Goal: Task Accomplishment & Management: Complete application form

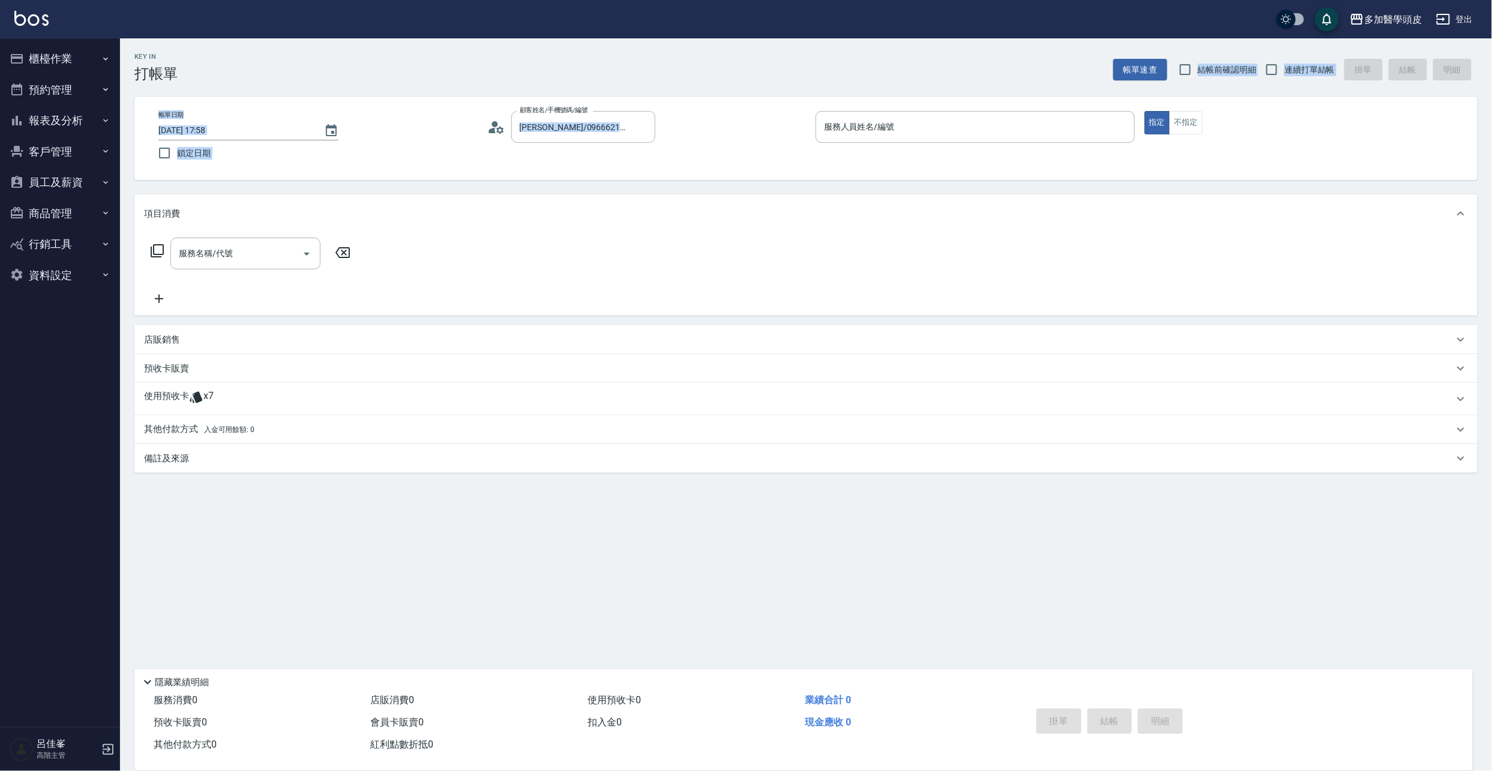
drag, startPoint x: 890, startPoint y: 217, endPoint x: 861, endPoint y: 227, distance: 30.6
click at [885, 222] on div "項目消費" at bounding box center [805, 213] width 1343 height 38
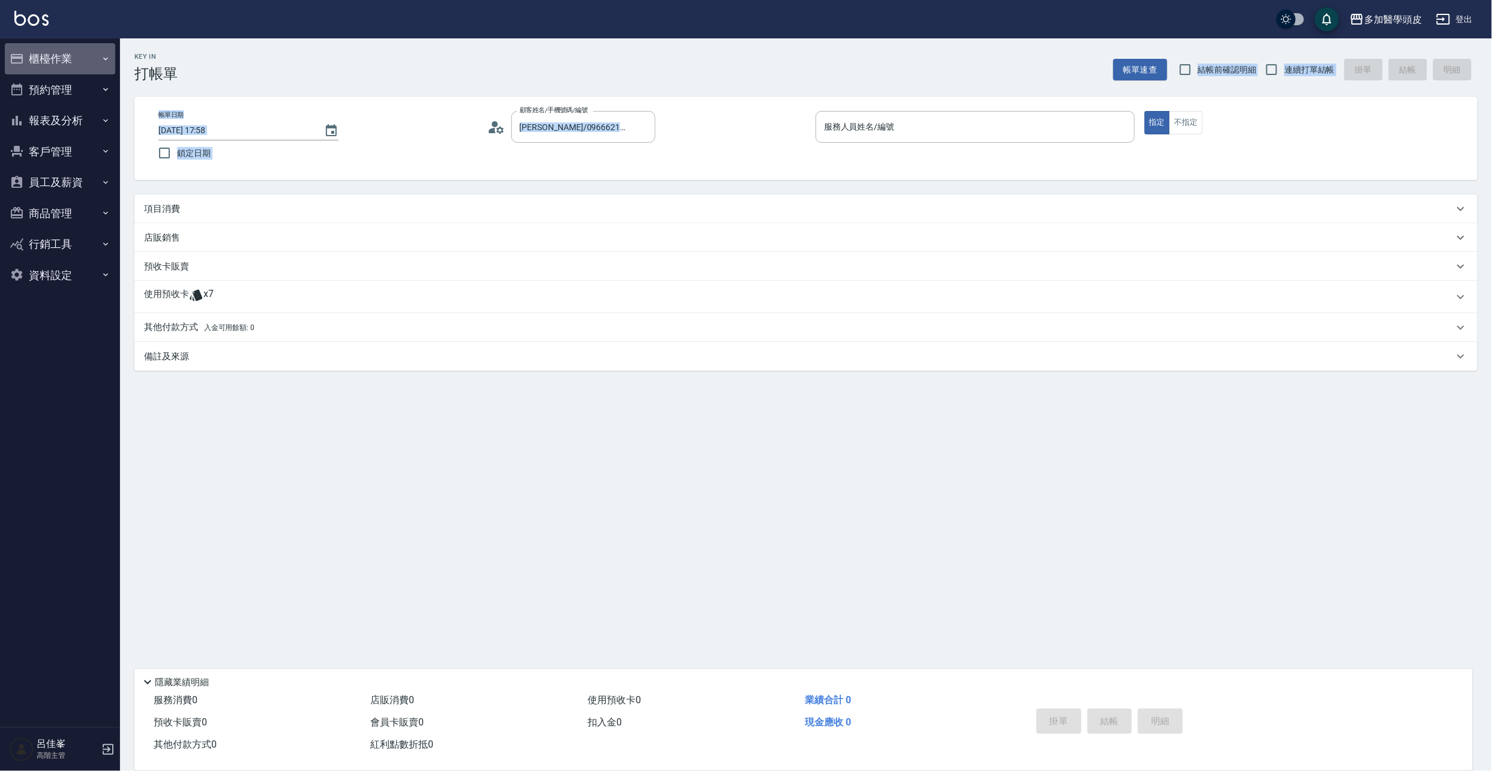
click at [52, 64] on button "櫃檯作業" at bounding box center [60, 58] width 110 height 31
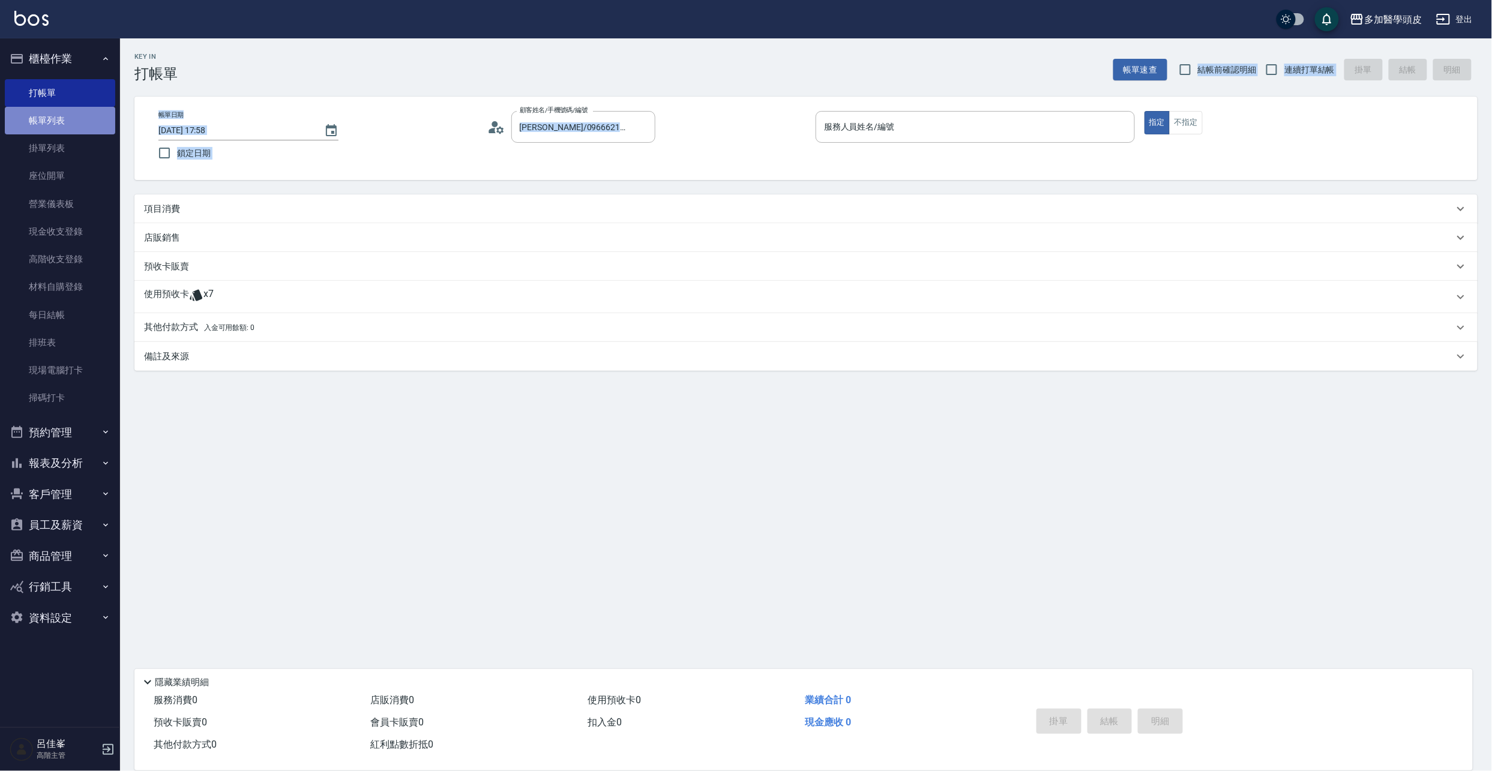
click at [61, 114] on link "帳單列表" at bounding box center [60, 121] width 110 height 28
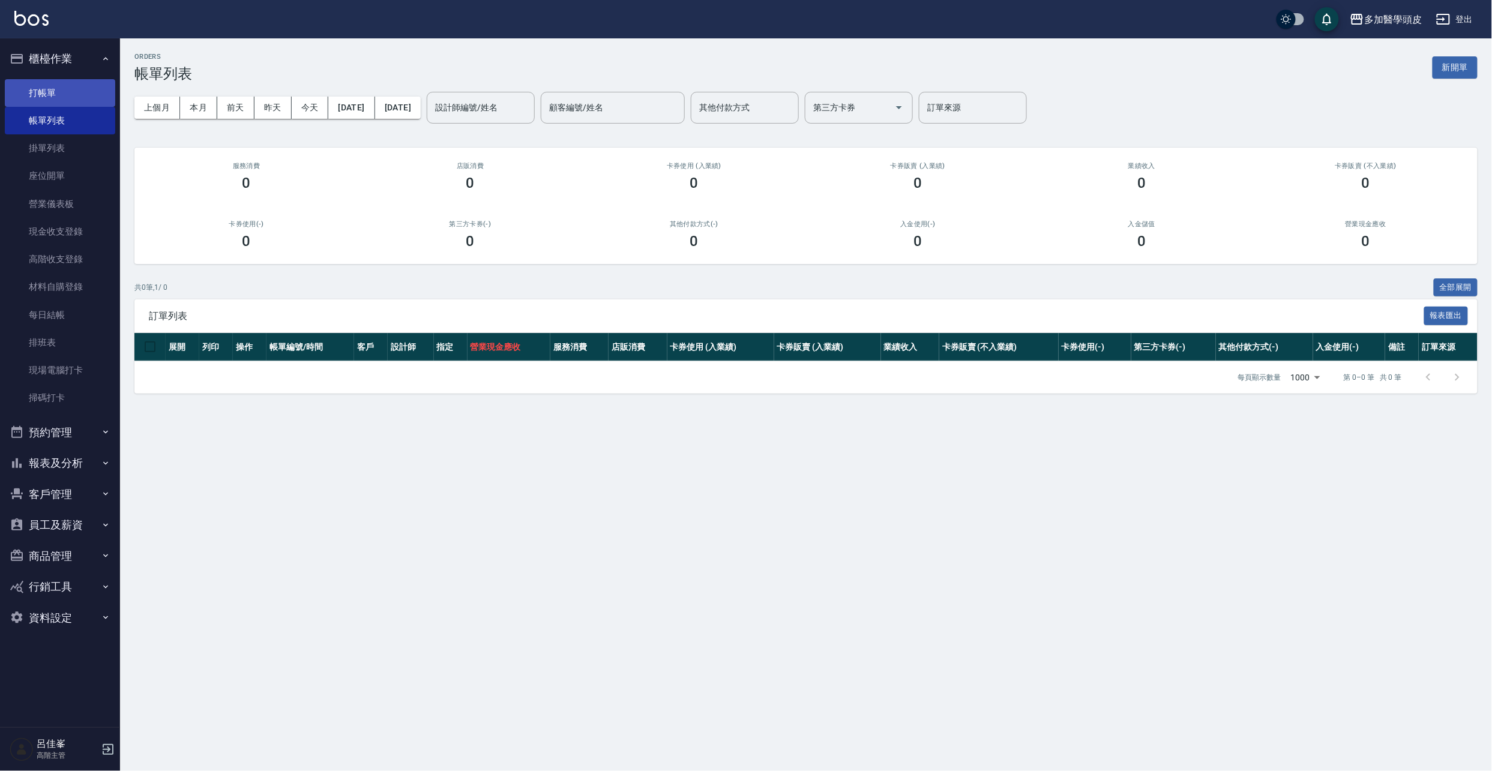
click at [56, 88] on link "打帳單" at bounding box center [60, 93] width 110 height 28
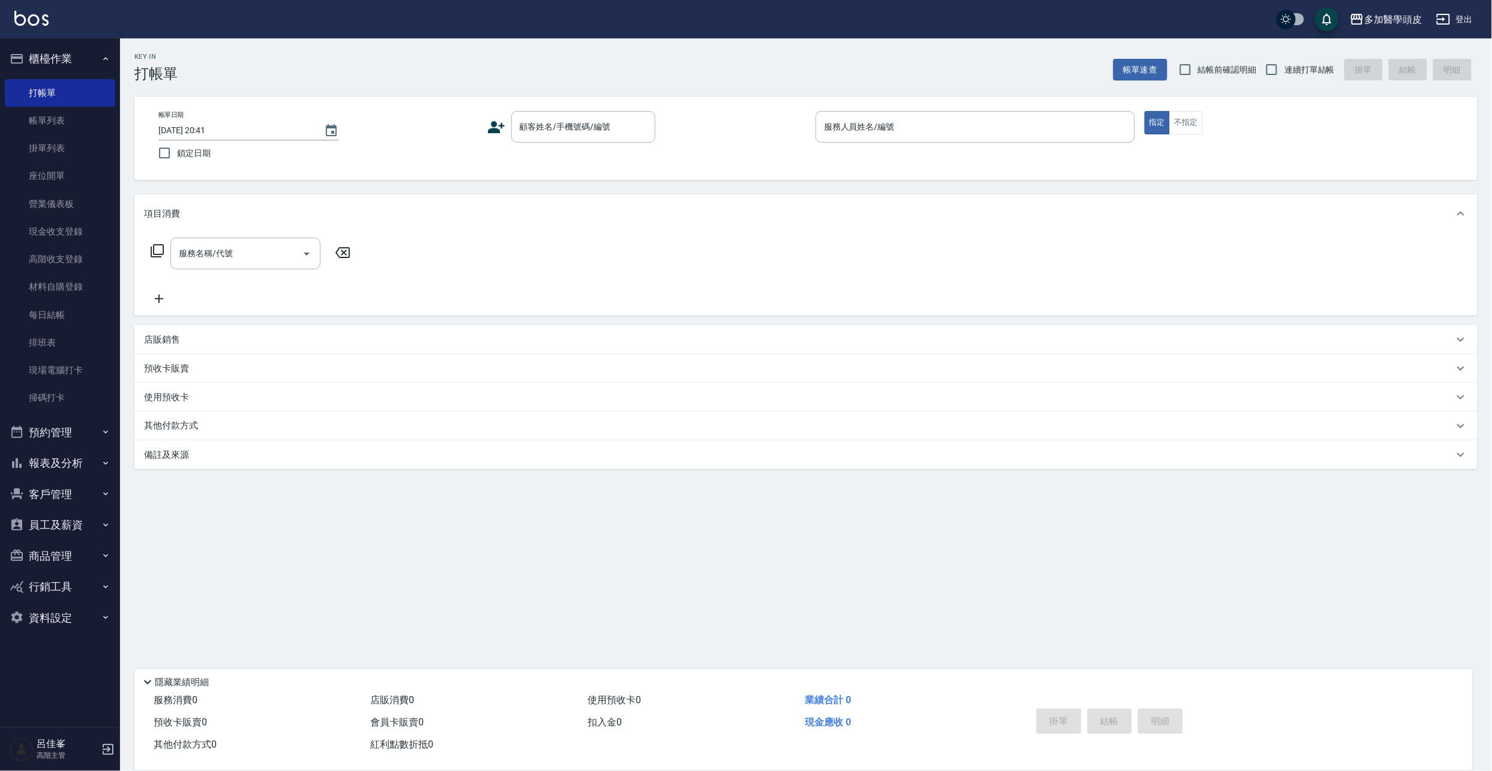
click at [489, 130] on icon at bounding box center [496, 127] width 17 height 12
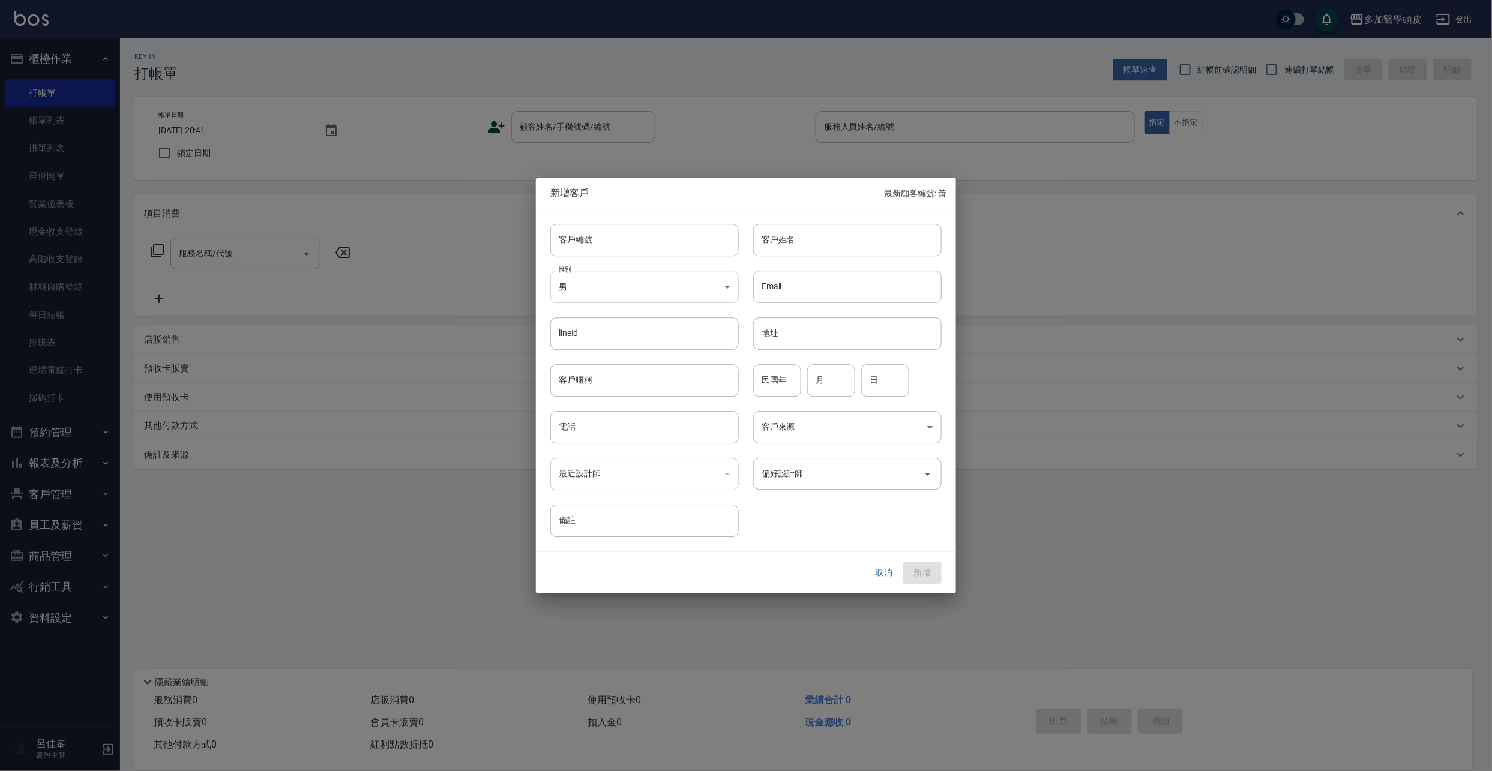
click at [724, 289] on body "多加醫學頭皮 登出 櫃檯作業 打帳單 帳單列表 掛單列表 座位開單 營業儀表板 現金收支登錄 高階收支登錄 材料自購登錄 每日結帳 排班表 現場電腦打卡 掃碼…" at bounding box center [746, 385] width 1492 height 771
click at [598, 359] on li "女" at bounding box center [644, 358] width 188 height 20
type input "[DEMOGRAPHIC_DATA]"
click at [843, 237] on input "客戶姓名" at bounding box center [847, 240] width 188 height 32
type input "Gvasid"
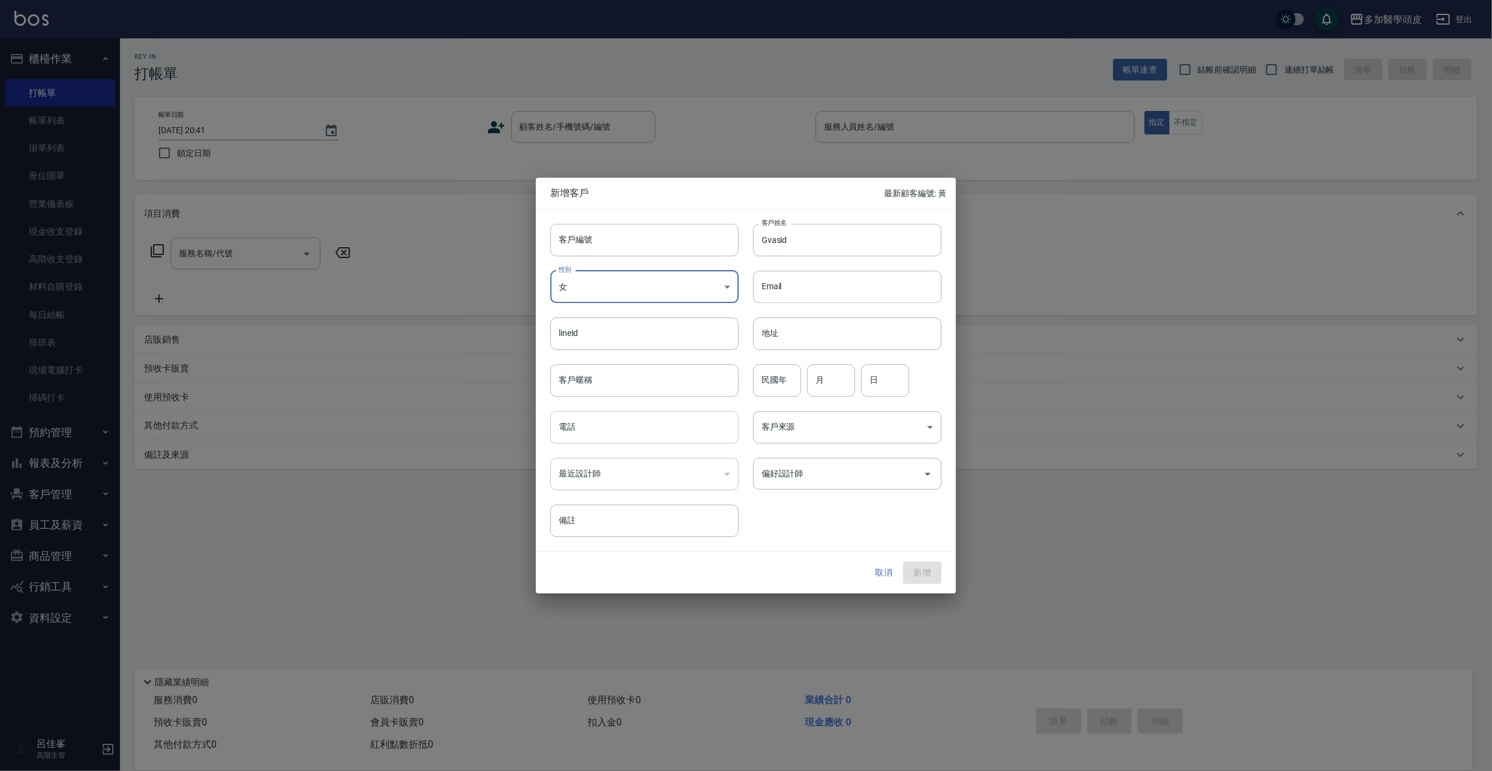
click at [595, 433] on input "電話" at bounding box center [644, 427] width 188 height 32
type input "0921526567"
click at [924, 574] on button "新增" at bounding box center [922, 573] width 38 height 22
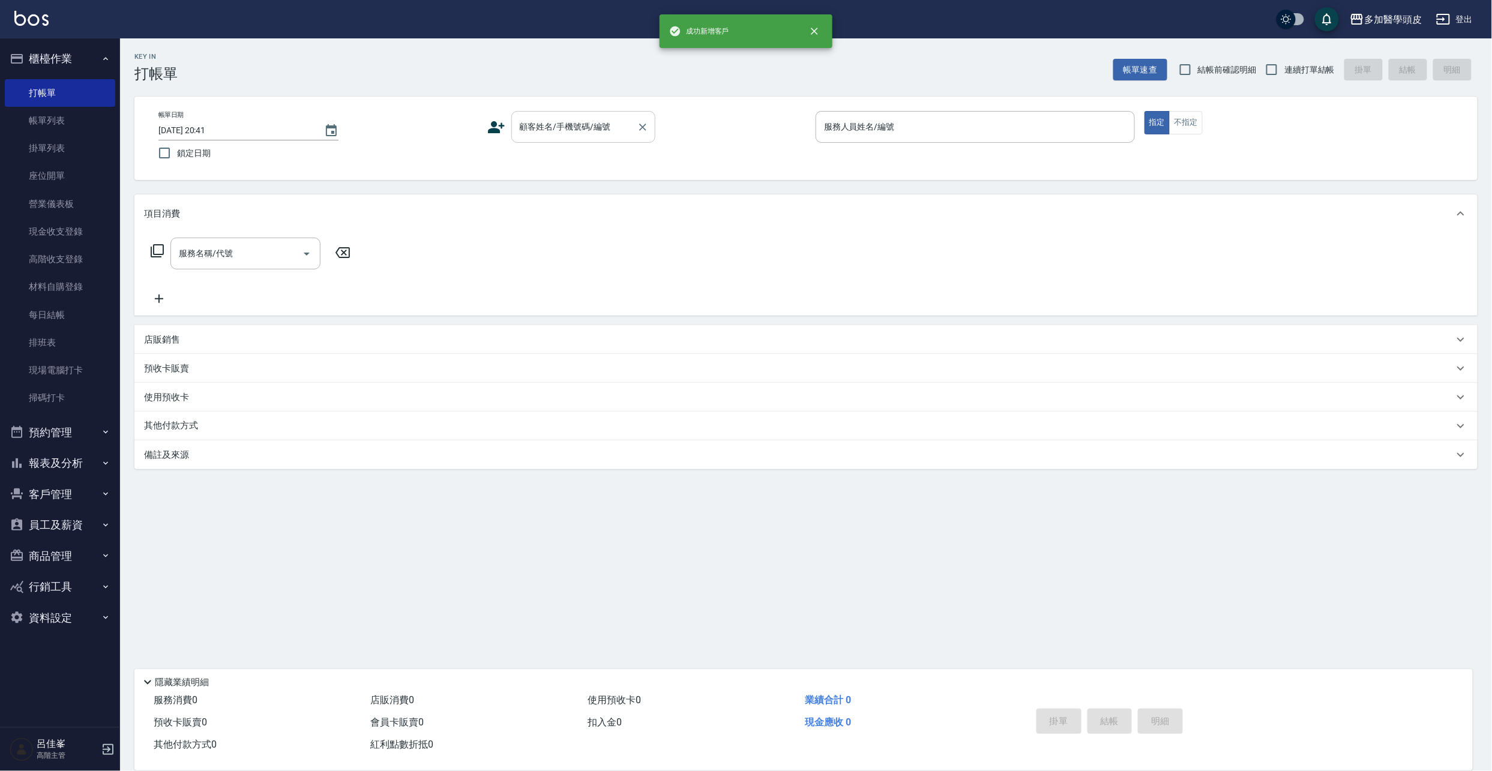
click at [622, 127] on input "顧客姓名/手機號碼/編號" at bounding box center [574, 126] width 115 height 21
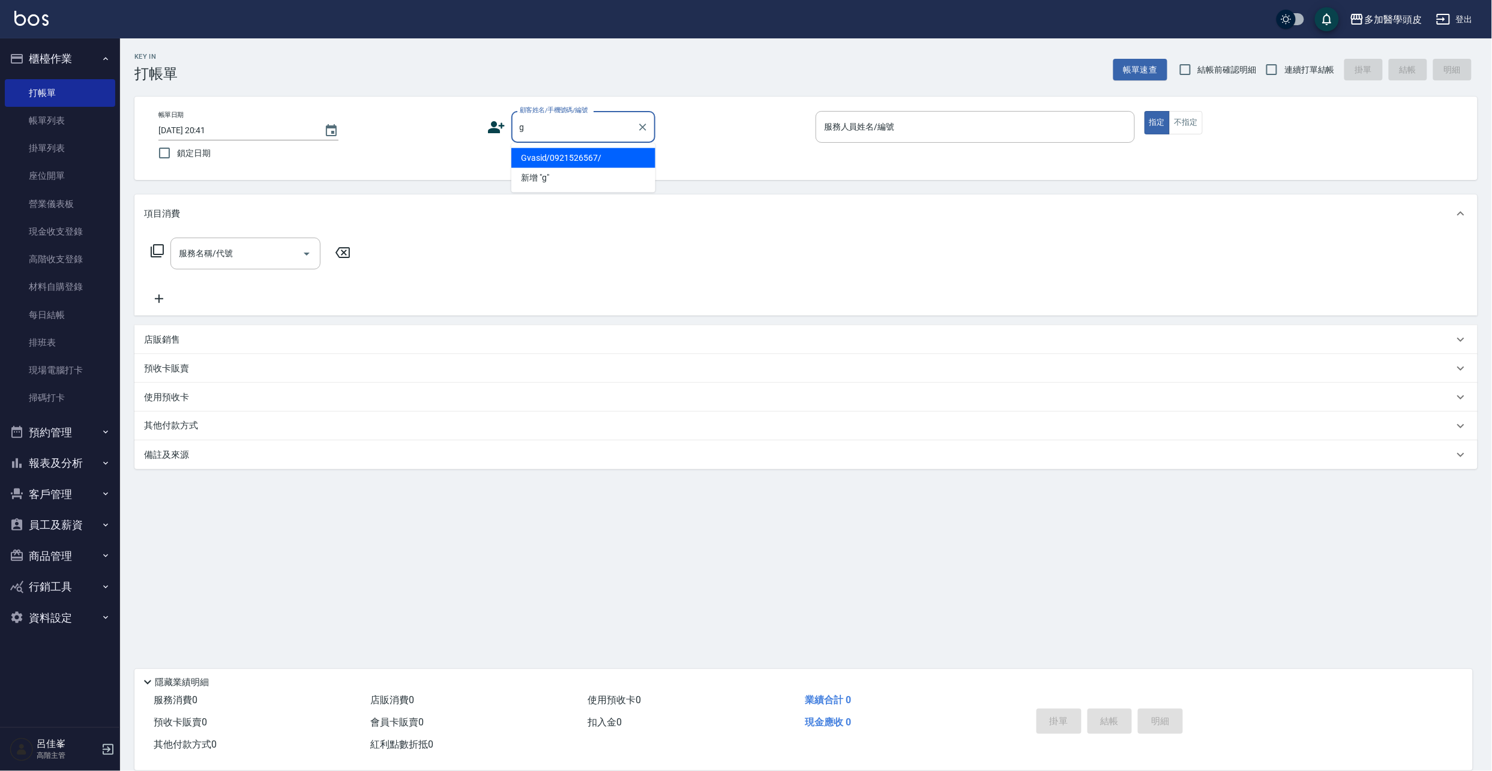
click at [558, 162] on li "Gvasid/0921526567/" at bounding box center [583, 158] width 144 height 20
type input "Gvasid/0921526567/"
drag, startPoint x: 930, startPoint y: 128, endPoint x: 918, endPoint y: 134, distance: 13.2
click at [929, 128] on input "服務人員姓名/編號" at bounding box center [975, 126] width 309 height 21
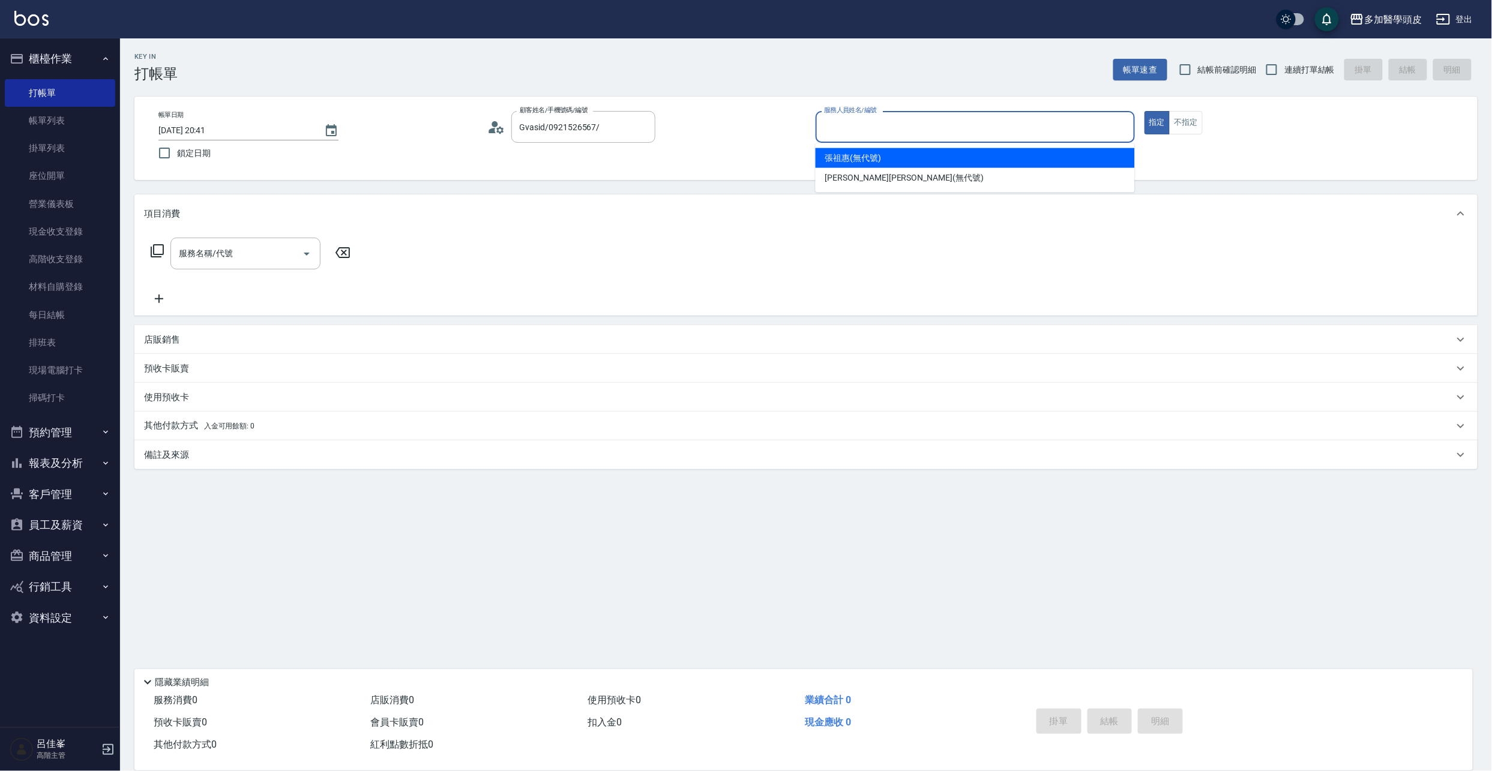
click at [884, 162] on div "[PERSON_NAME](無代號)" at bounding box center [975, 158] width 319 height 20
type input "[PERSON_NAME](無代號)"
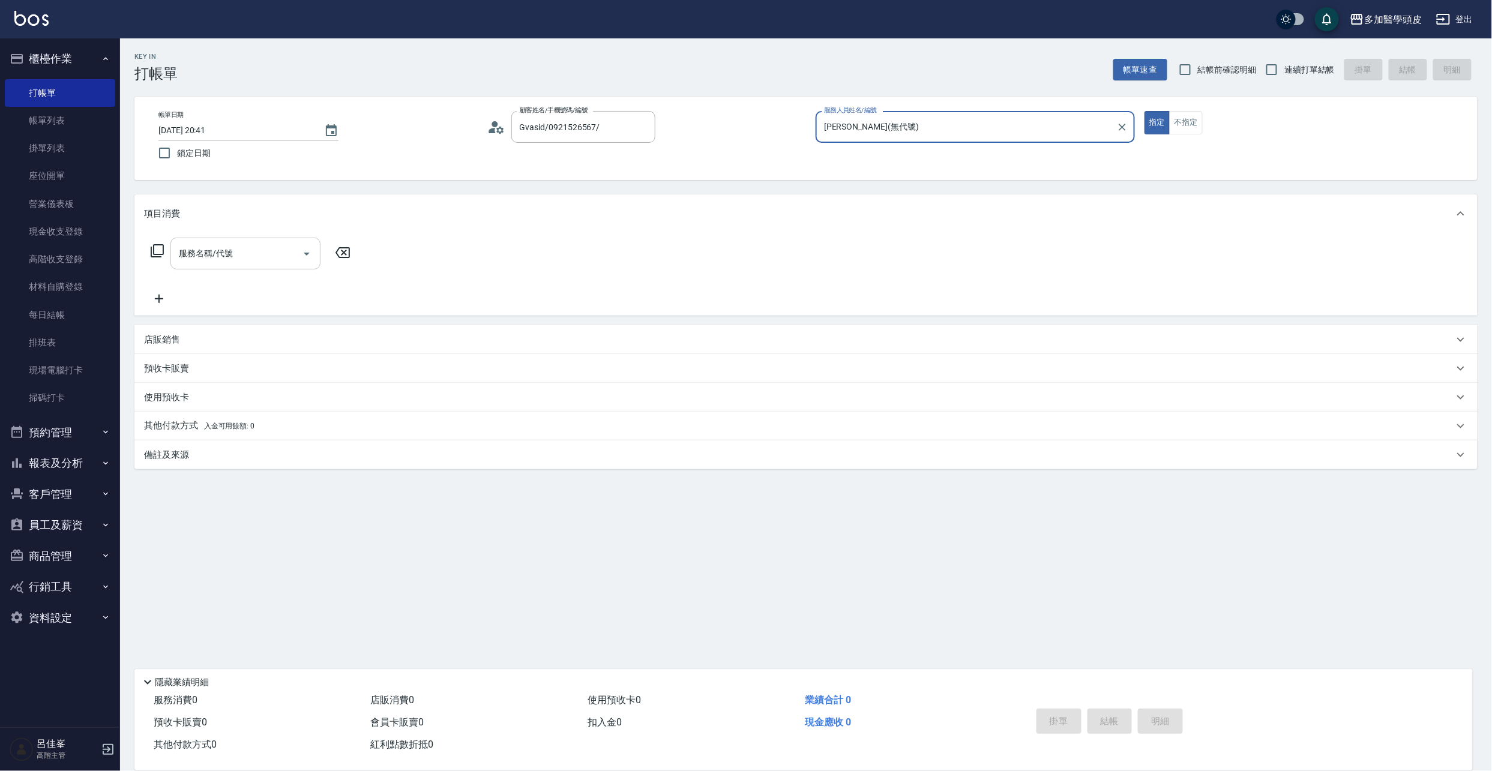
click at [313, 255] on icon "Open" at bounding box center [307, 254] width 14 height 14
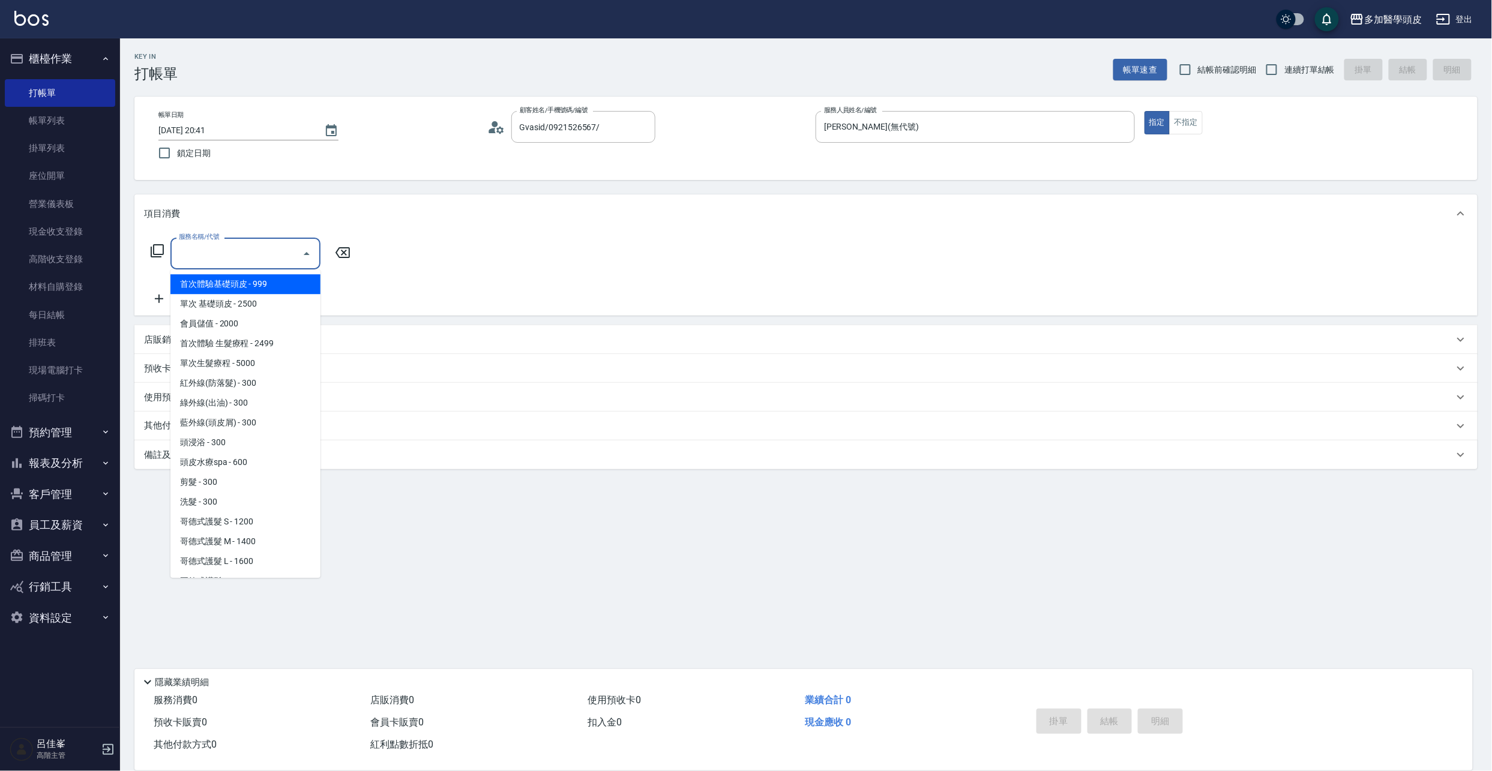
click at [287, 282] on span "首次體驗基礎頭皮 - 999" at bounding box center [245, 284] width 150 height 20
type input "首次體驗基礎頭皮(A001)"
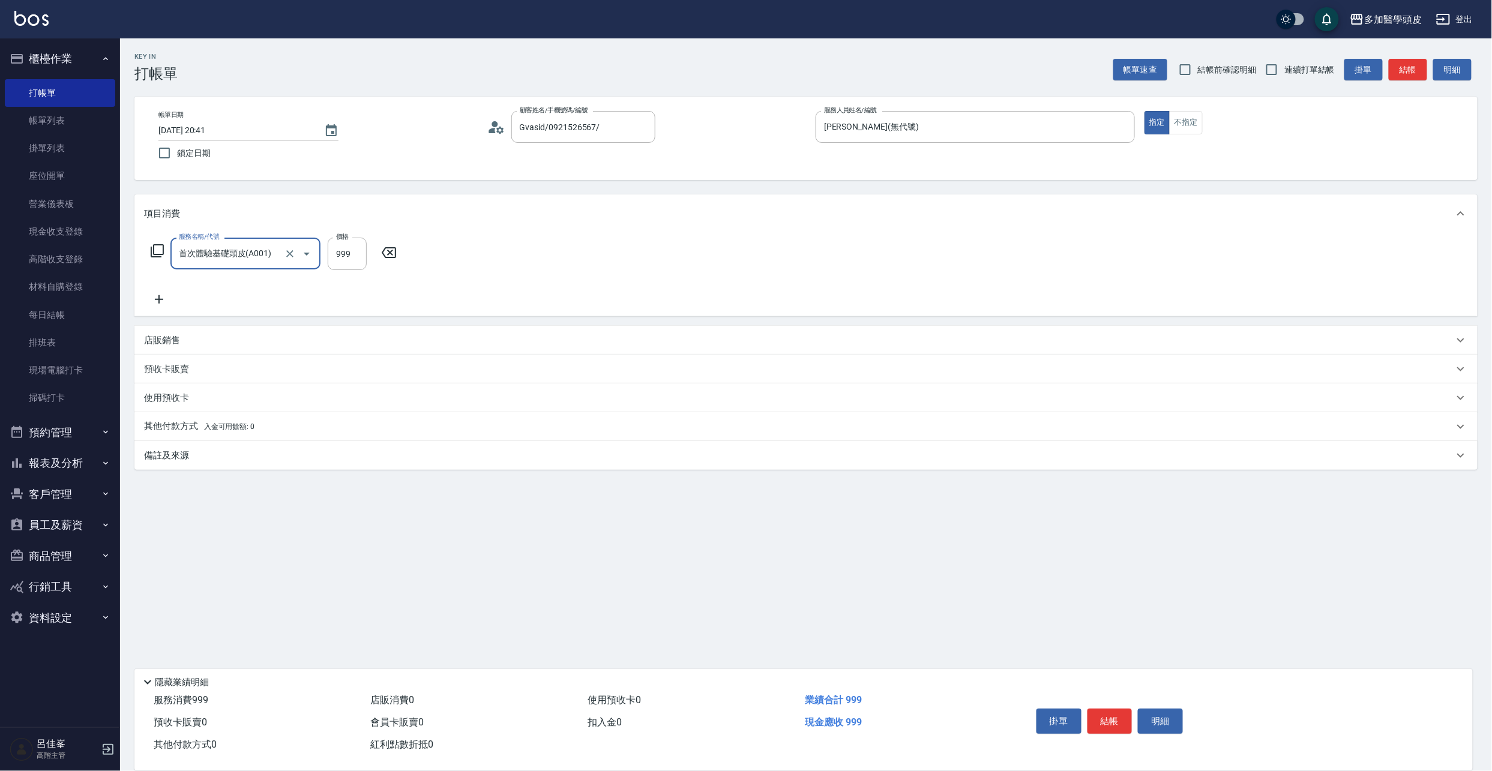
click at [145, 343] on p "店販銷售" at bounding box center [162, 340] width 36 height 13
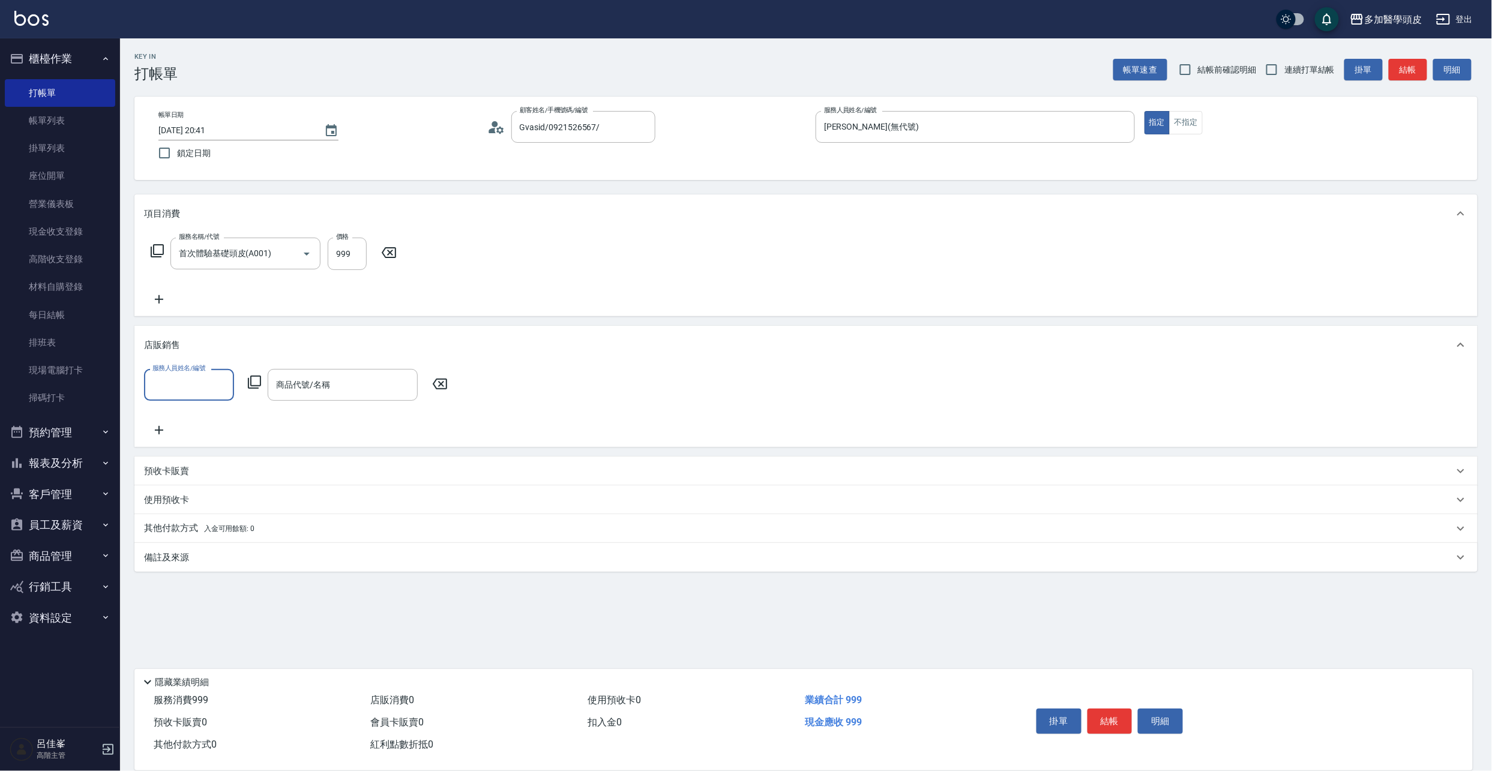
scroll to position [1, 0]
click at [228, 378] on input "服務人員姓名/編號" at bounding box center [188, 385] width 79 height 21
click at [222, 412] on div "[PERSON_NAME](無代號)" at bounding box center [189, 416] width 90 height 20
type input "[PERSON_NAME](無代號)"
click at [352, 373] on div "商品代號/名稱" at bounding box center [343, 385] width 150 height 32
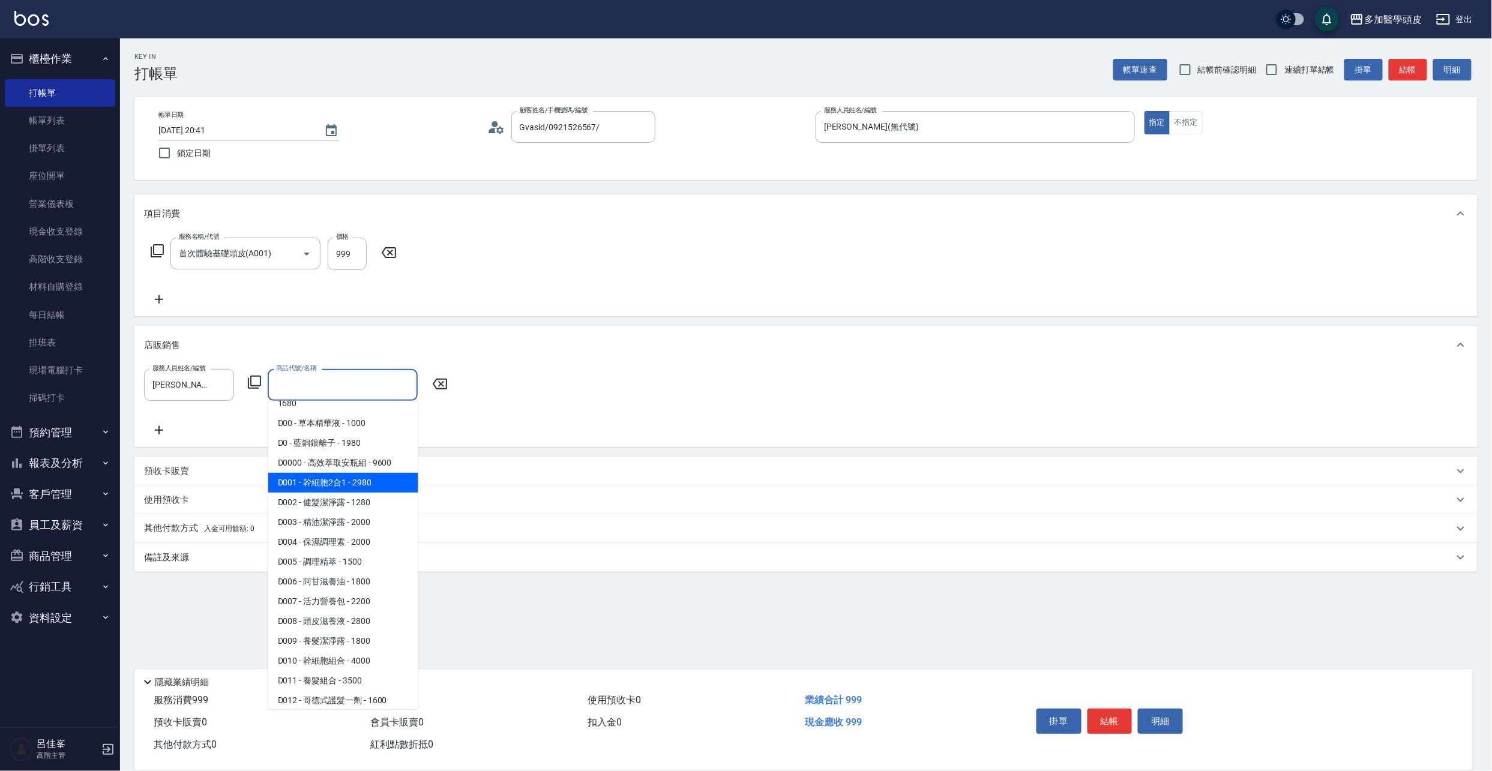
scroll to position [0, 0]
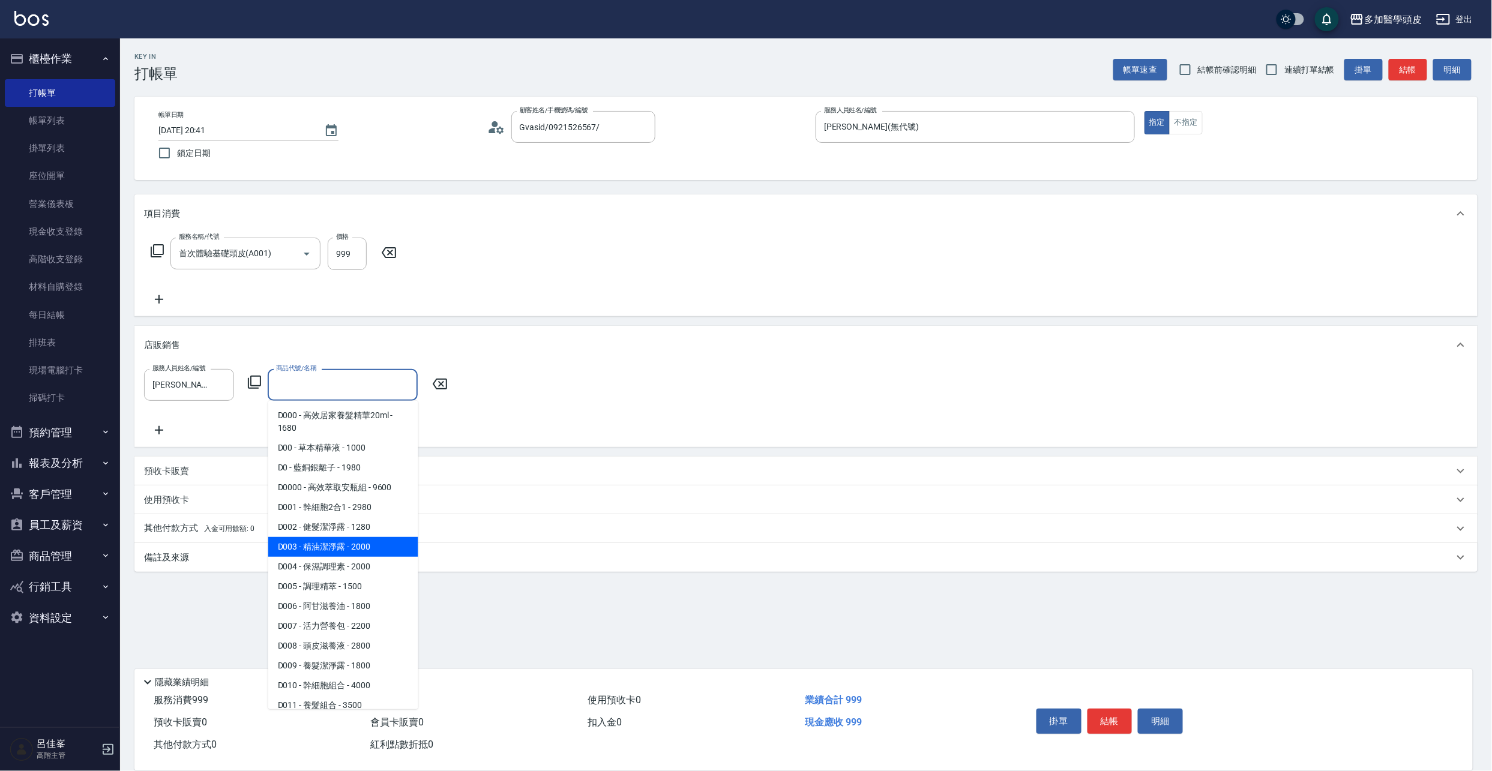
click at [380, 551] on span "D003 - 精油潔淨露 - 2000" at bounding box center [343, 547] width 150 height 20
type input "精油潔淨露"
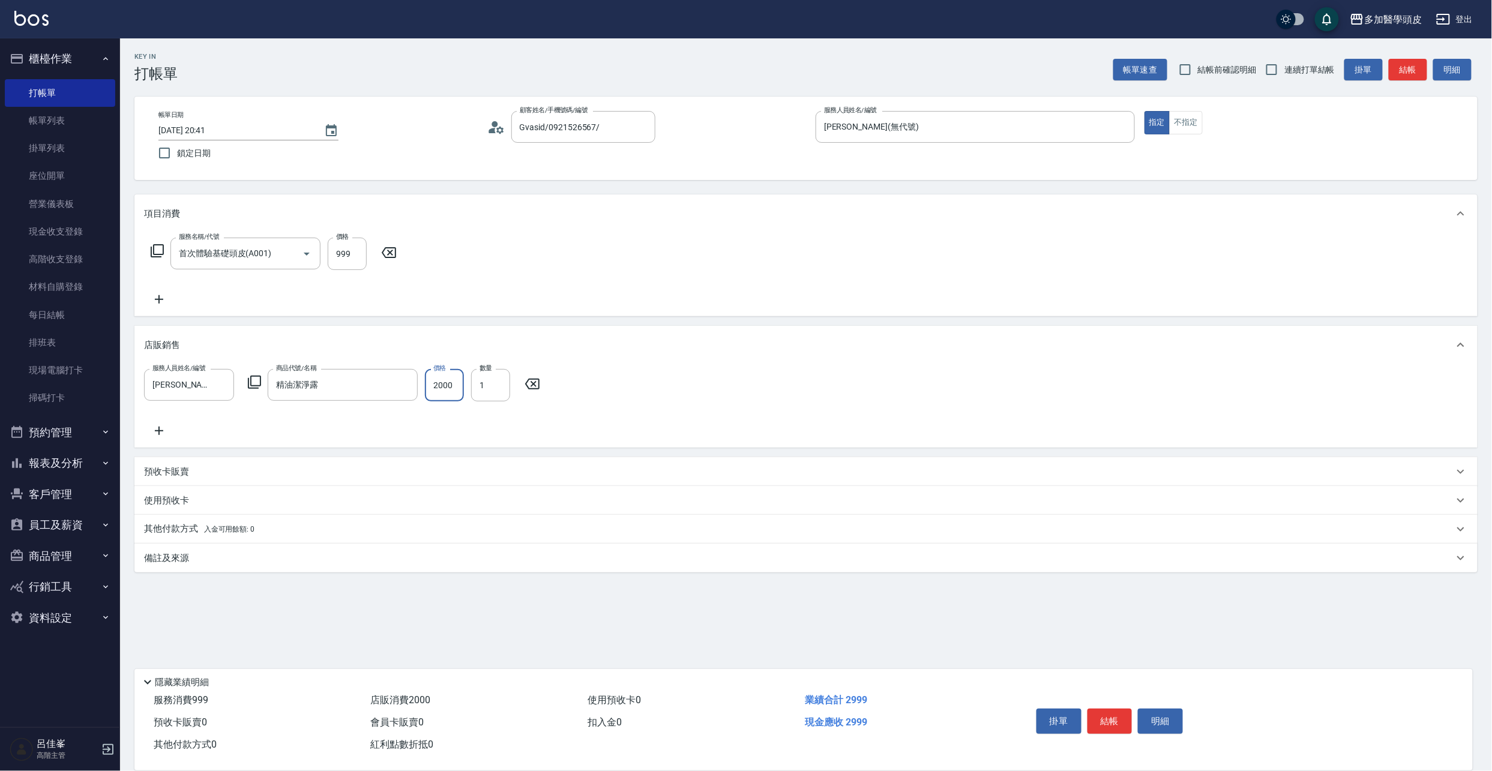
click at [454, 388] on input "2000" at bounding box center [444, 385] width 39 height 32
type input "1960"
click at [160, 430] on icon at bounding box center [159, 431] width 30 height 14
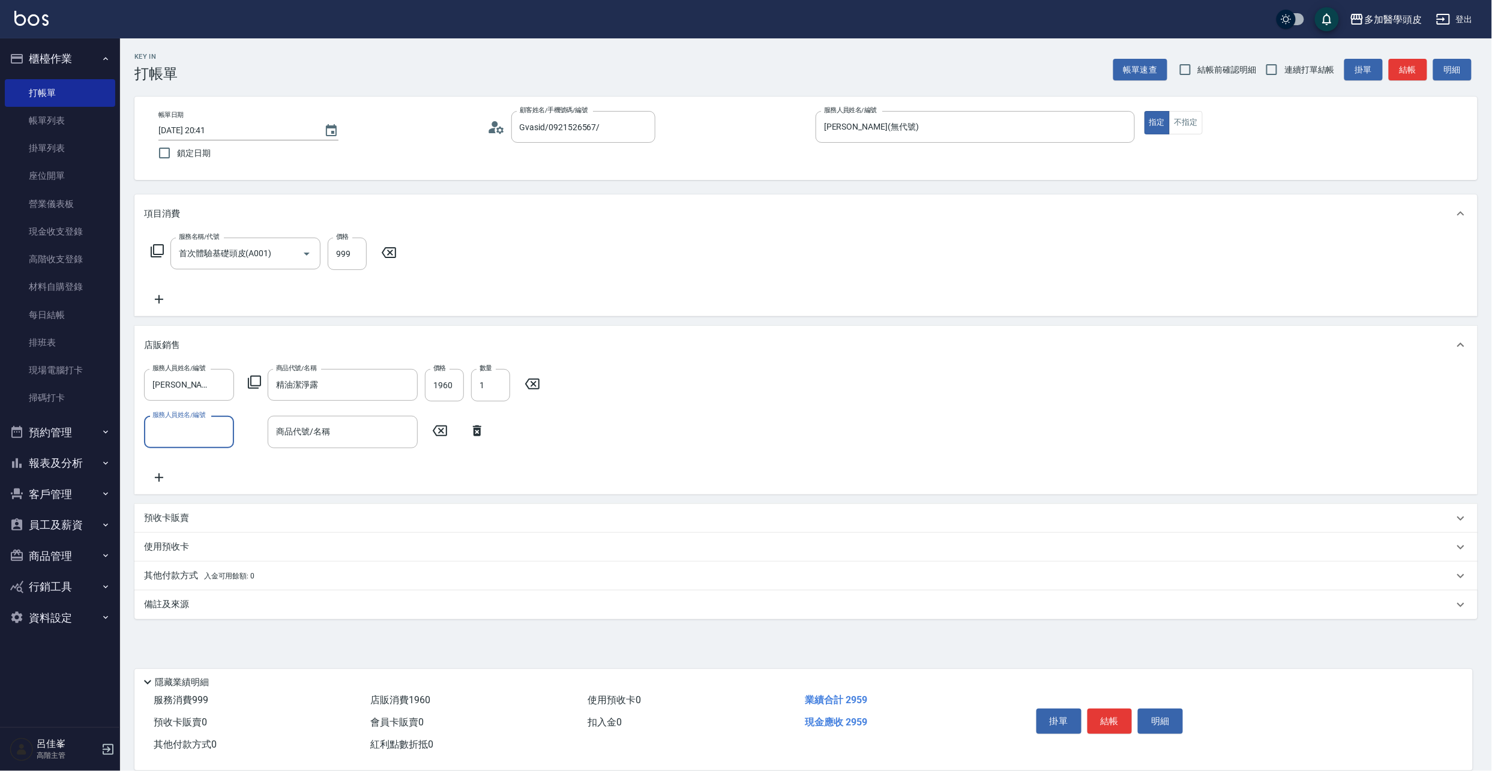
click at [208, 430] on input "服務人員姓名/編號" at bounding box center [188, 431] width 79 height 21
drag, startPoint x: 212, startPoint y: 462, endPoint x: 361, endPoint y: 467, distance: 149.6
click at [212, 462] on div "[PERSON_NAME](無代號)" at bounding box center [189, 463] width 90 height 20
type input "[PERSON_NAME](無代號)"
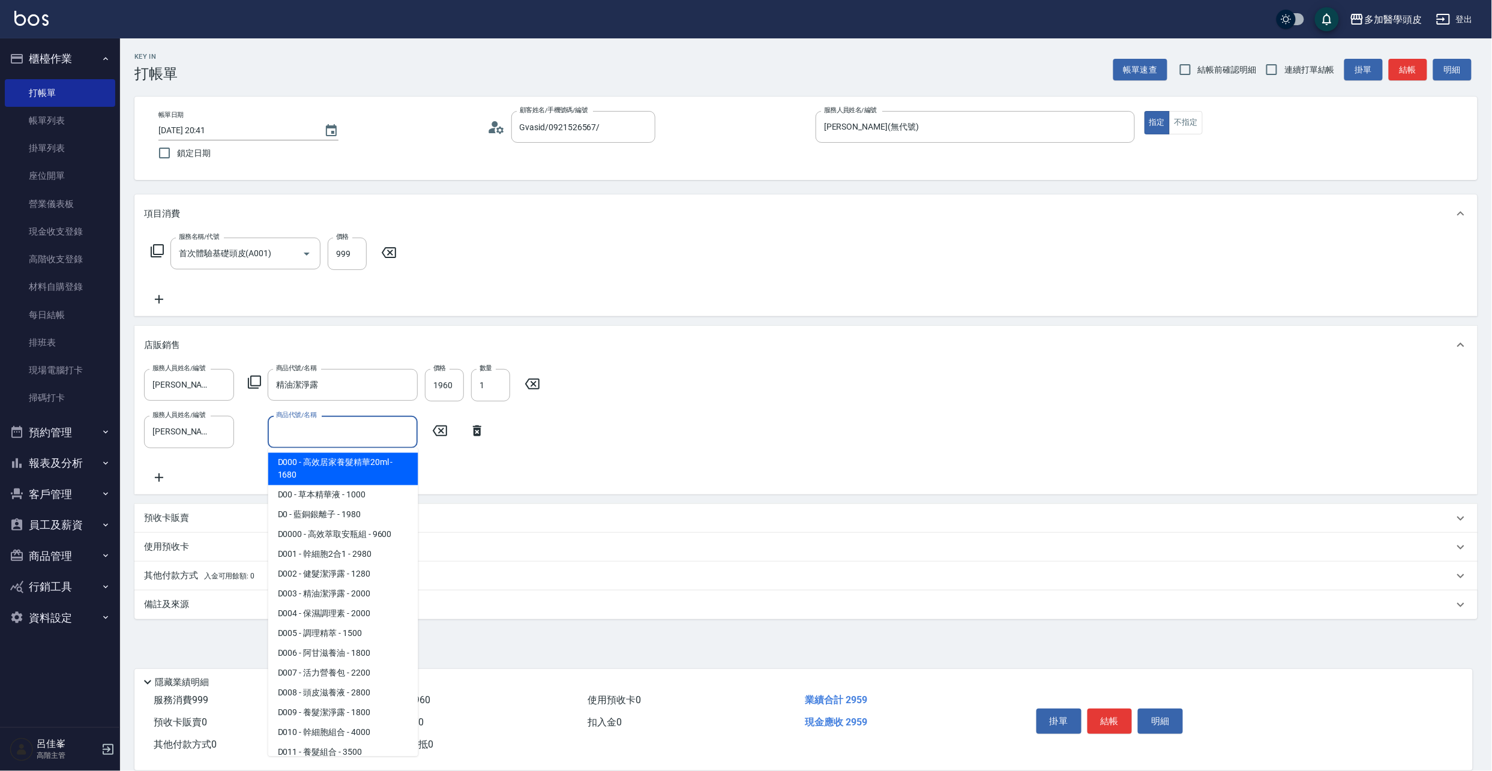
click at [364, 433] on input "商品代號/名稱" at bounding box center [342, 431] width 139 height 21
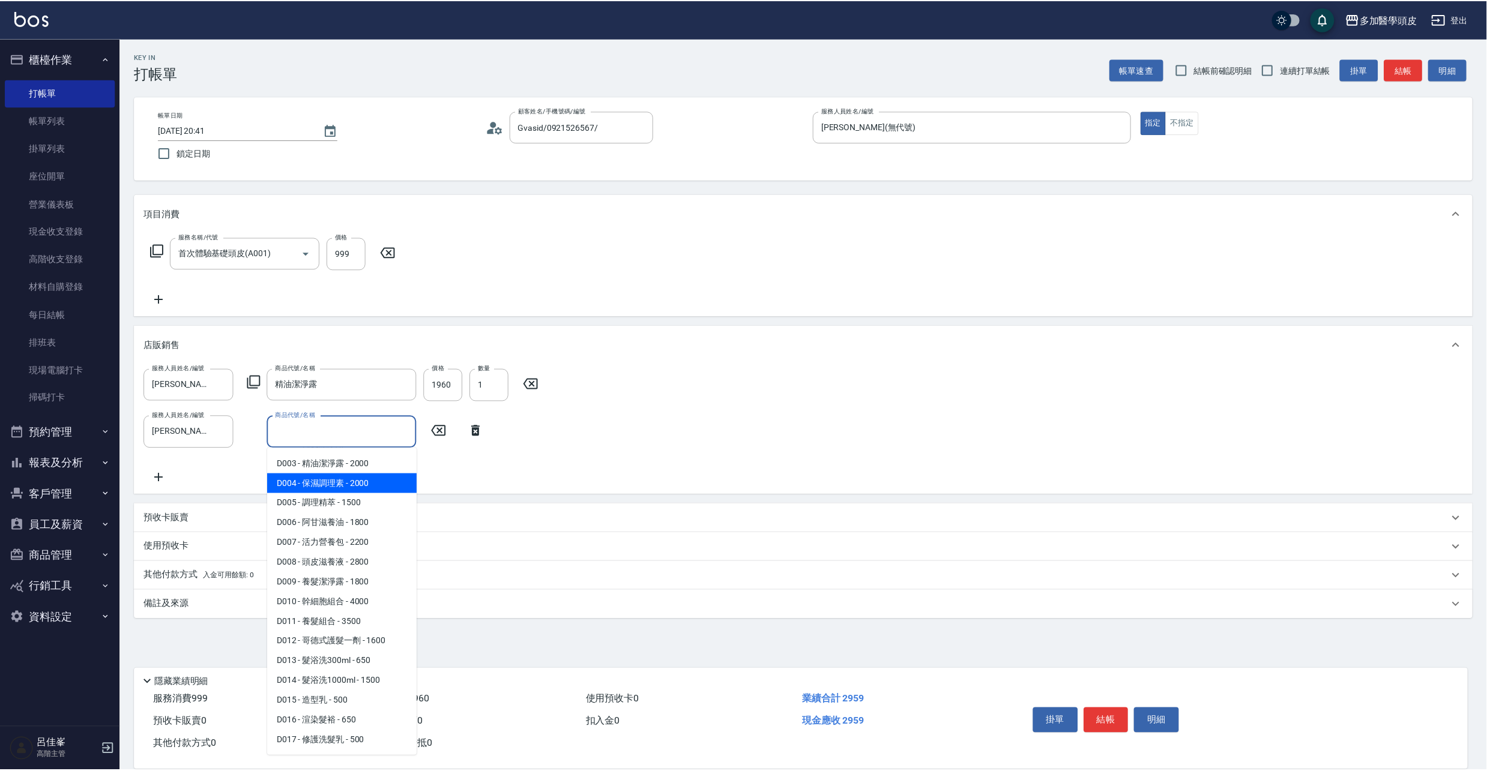
scroll to position [160, 0]
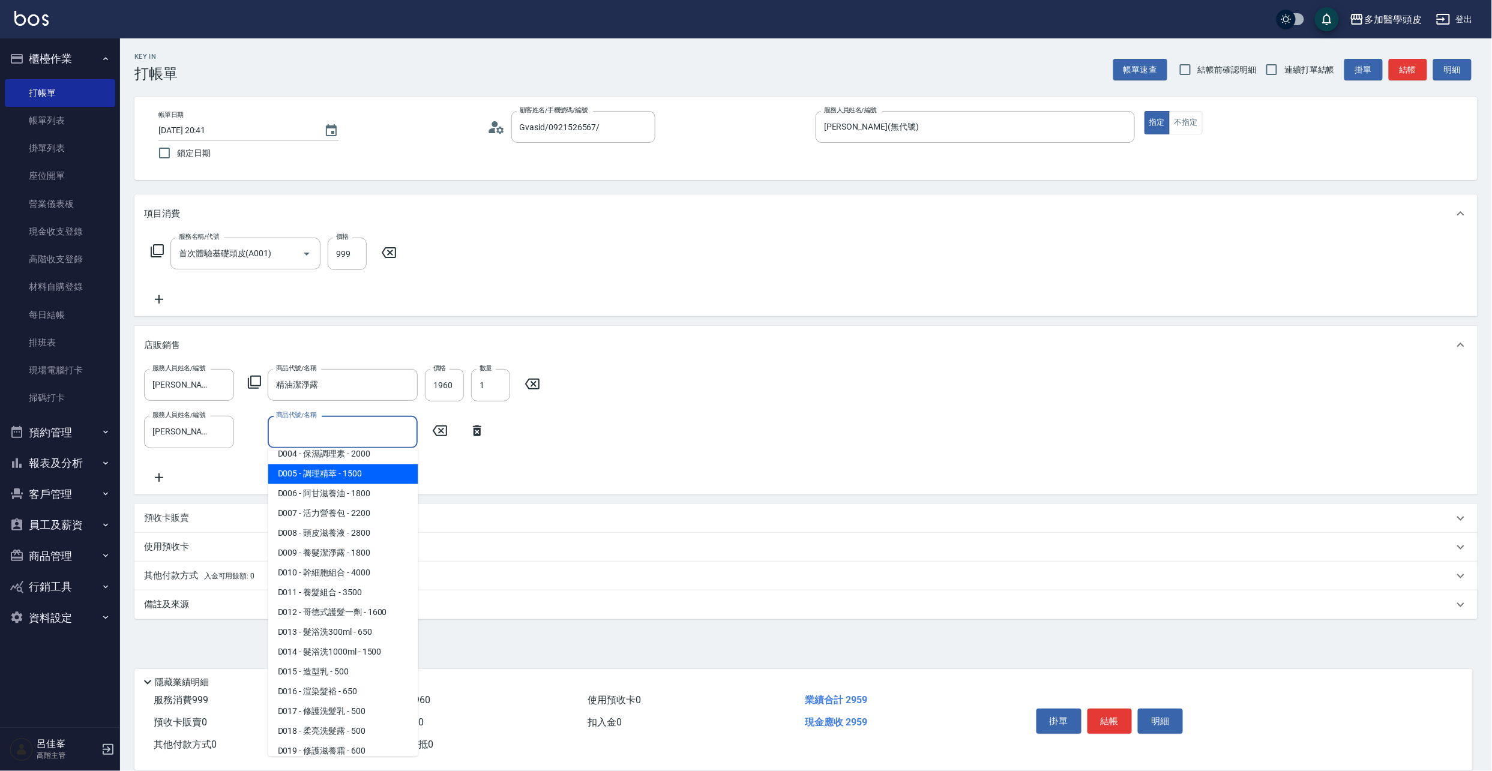
click at [349, 471] on span "D005 - 調理精萃 - 1500" at bounding box center [343, 475] width 150 height 20
type input "調理精萃"
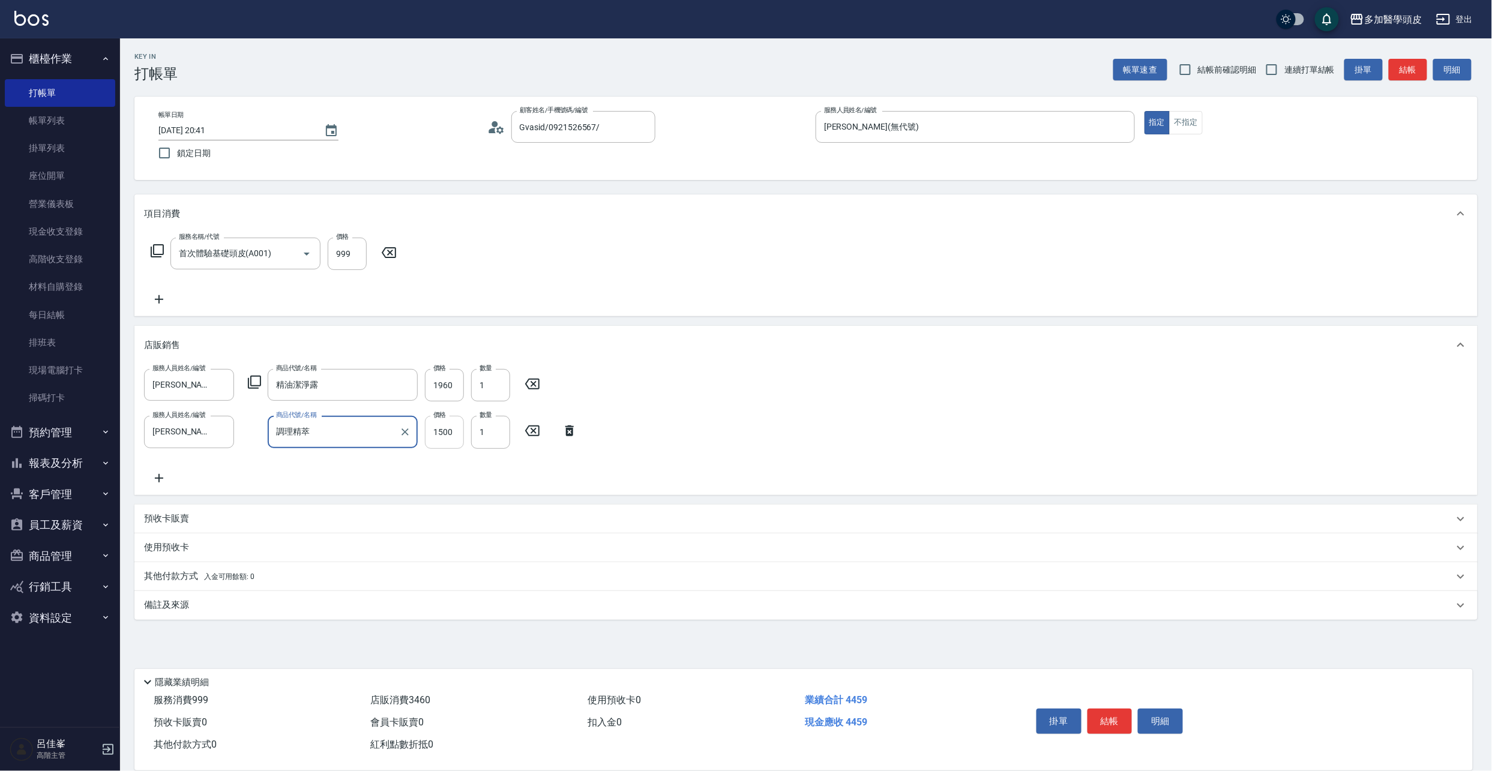
drag, startPoint x: 454, startPoint y: 436, endPoint x: 441, endPoint y: 429, distance: 15.0
click at [454, 436] on input "1500" at bounding box center [444, 432] width 39 height 32
type input "1200"
click at [164, 480] on icon at bounding box center [159, 478] width 30 height 14
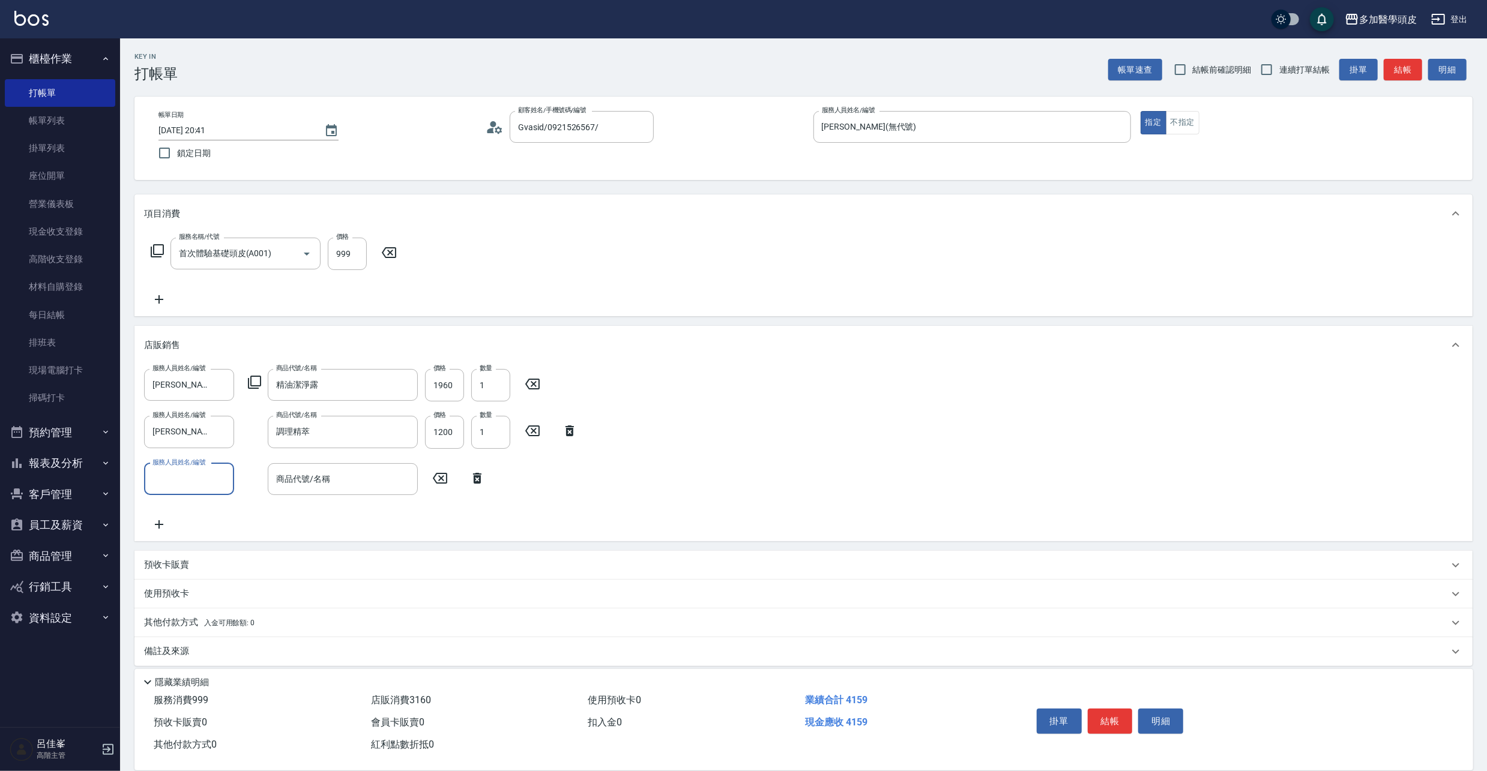
click at [197, 476] on input "服務人員姓名/編號" at bounding box center [188, 479] width 79 height 21
click at [217, 511] on div "[PERSON_NAME](無代號)" at bounding box center [189, 509] width 90 height 20
type input "[PERSON_NAME](無代號)"
click at [355, 491] on div "商品代號/名稱" at bounding box center [343, 479] width 150 height 32
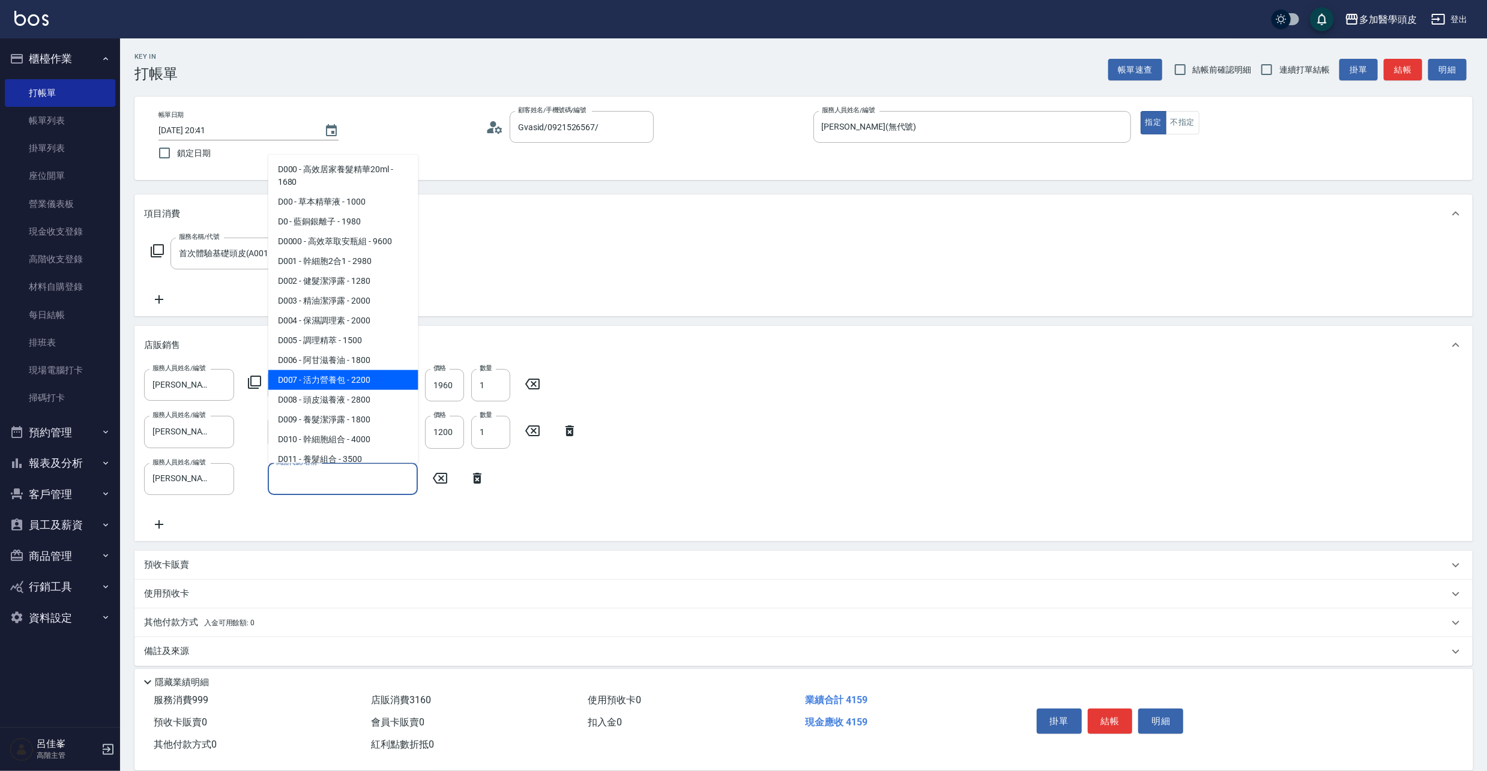
click at [353, 384] on span "D007 - 活力營養包 - 2200" at bounding box center [343, 380] width 150 height 20
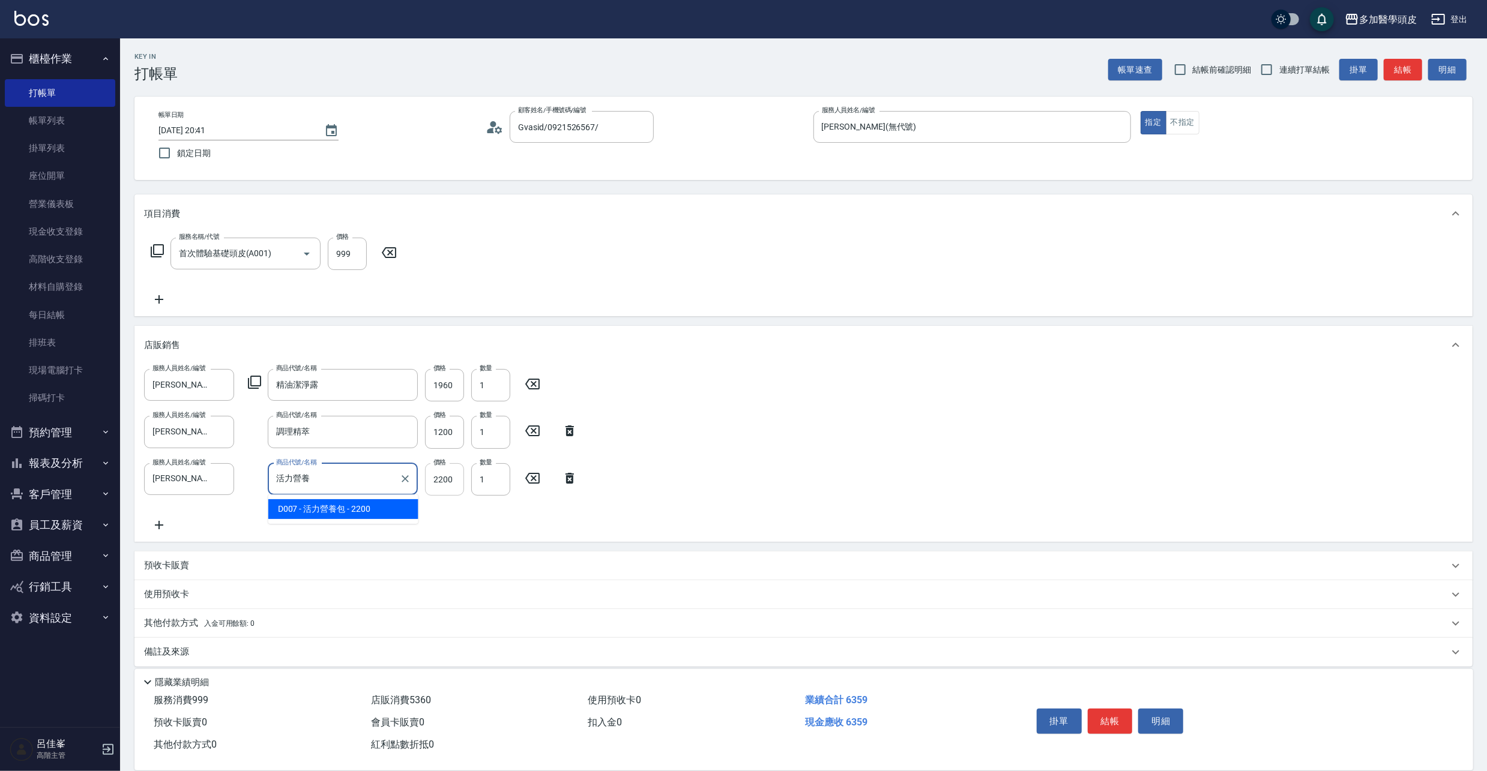
type input "活力營養包"
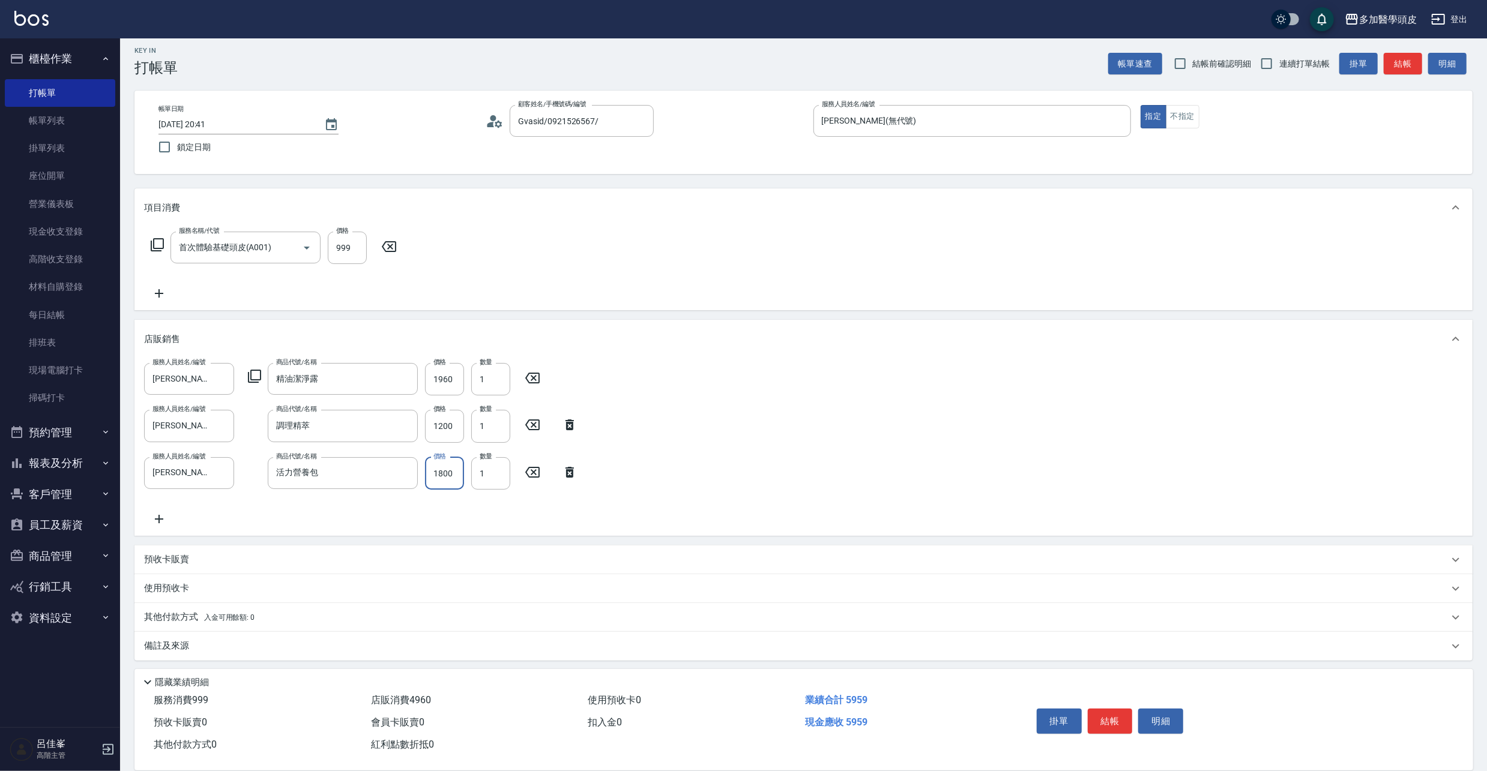
scroll to position [8, 0]
type input "1800"
click at [166, 616] on p "其他付款方式 入金可用餘額: 0" at bounding box center [199, 615] width 110 height 13
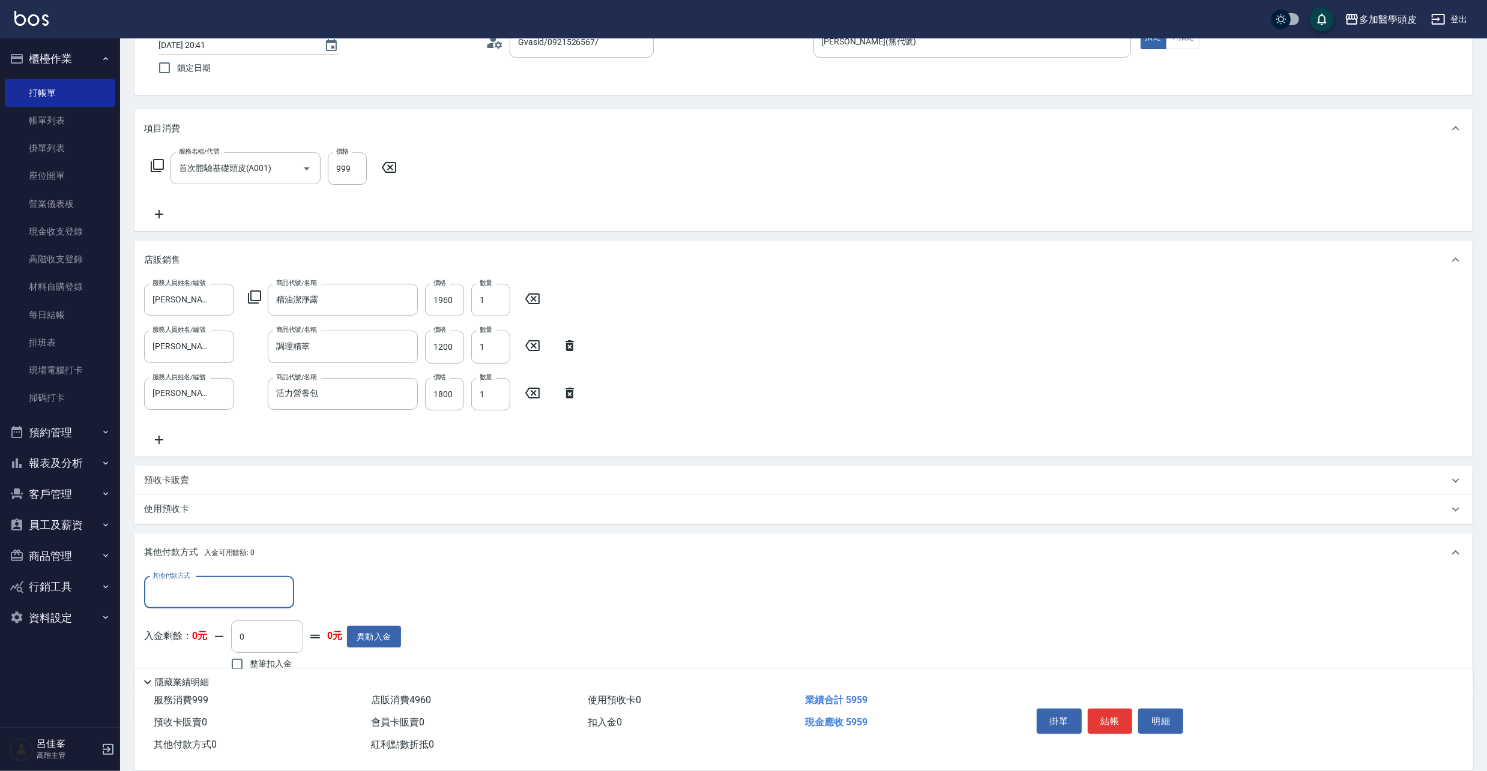
scroll to position [149, 0]
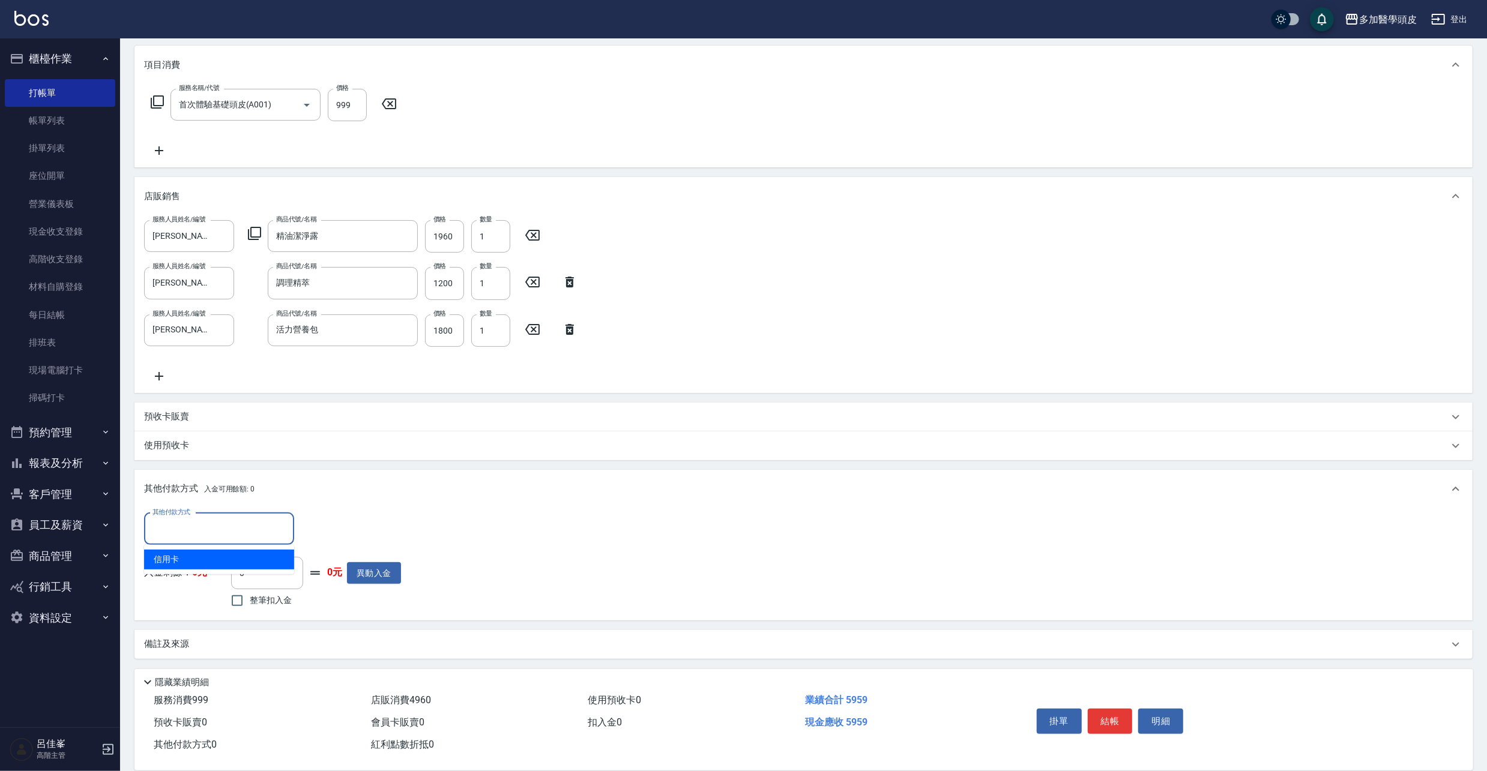
click at [261, 528] on input "其他付款方式" at bounding box center [218, 529] width 139 height 21
drag, startPoint x: 241, startPoint y: 553, endPoint x: 292, endPoint y: 549, distance: 51.2
click at [241, 555] on span "信用卡" at bounding box center [219, 560] width 150 height 20
type input "信用卡"
drag, startPoint x: 334, startPoint y: 523, endPoint x: 352, endPoint y: 511, distance: 21.6
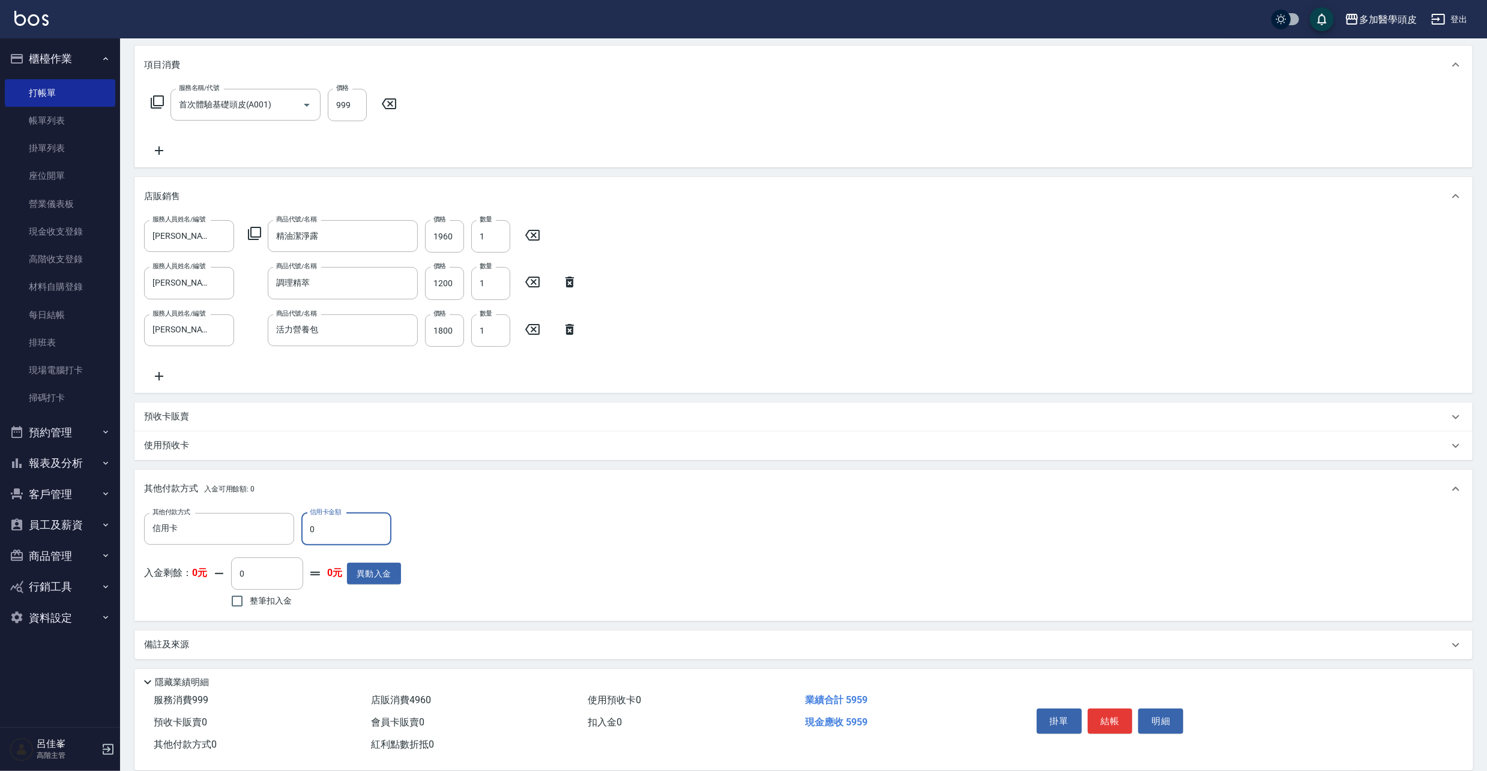
click at [333, 523] on input "0" at bounding box center [346, 529] width 90 height 32
type input "5959"
click at [1103, 716] on button "結帳" at bounding box center [1110, 721] width 45 height 25
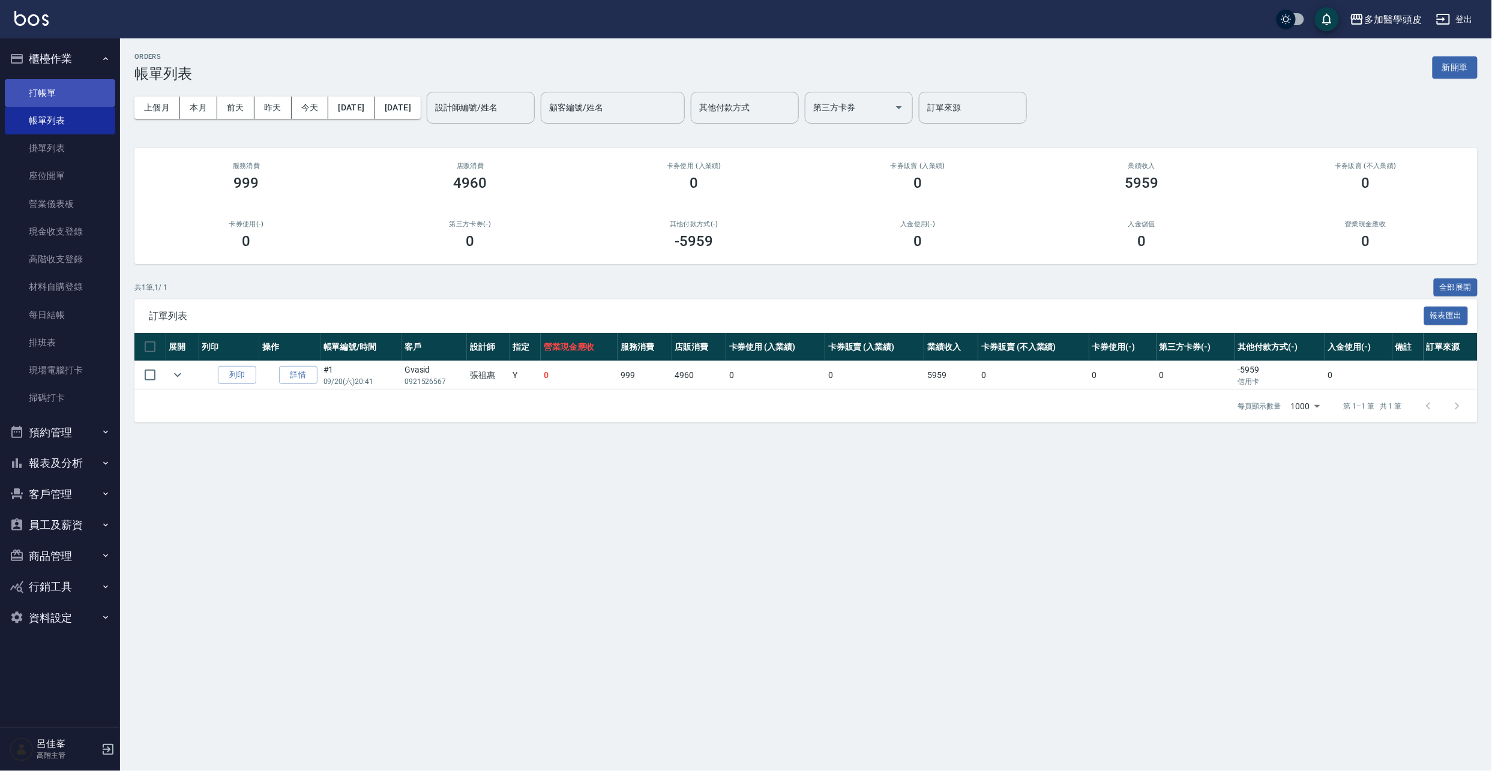
click at [77, 90] on link "打帳單" at bounding box center [60, 93] width 110 height 28
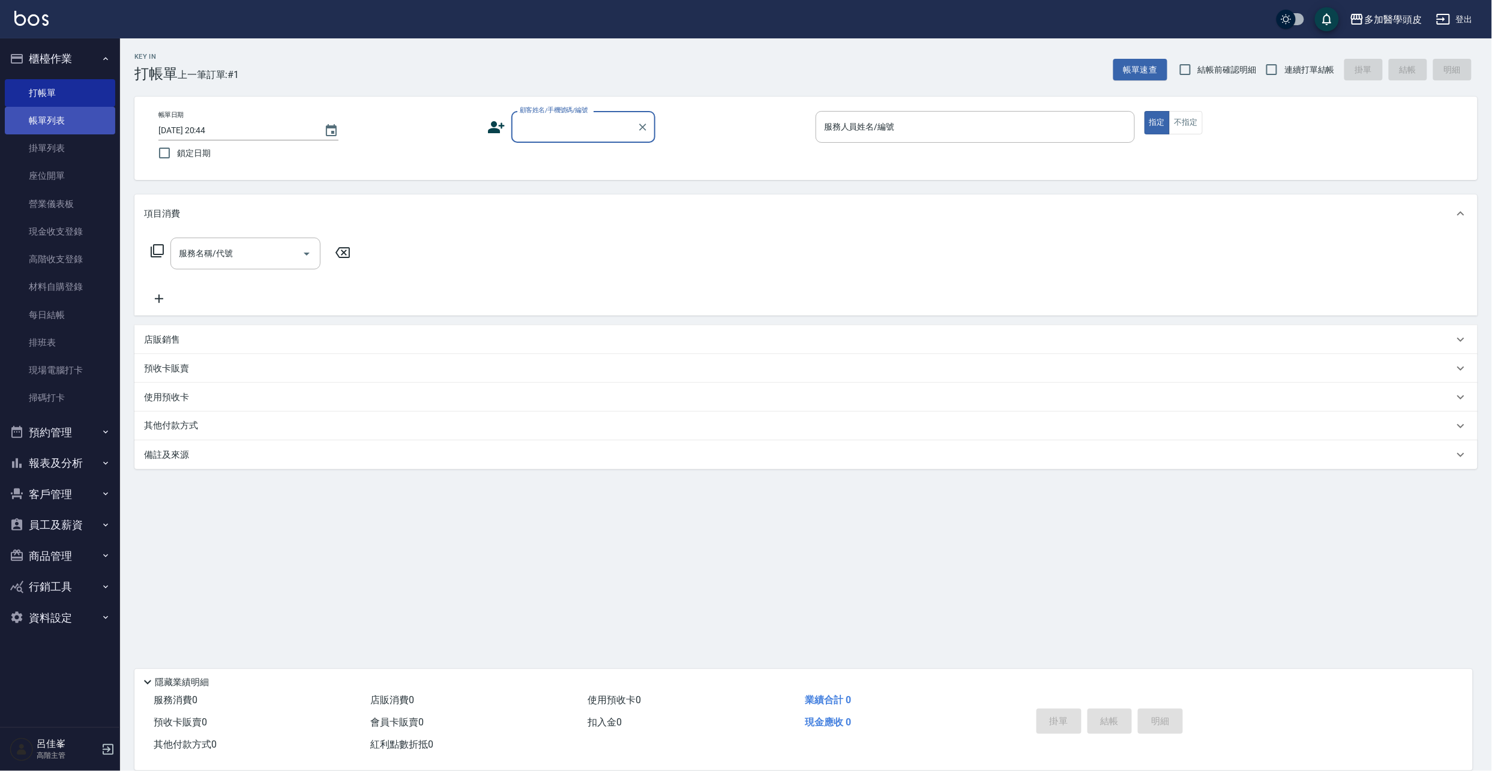
click at [35, 118] on link "帳單列表" at bounding box center [60, 121] width 110 height 28
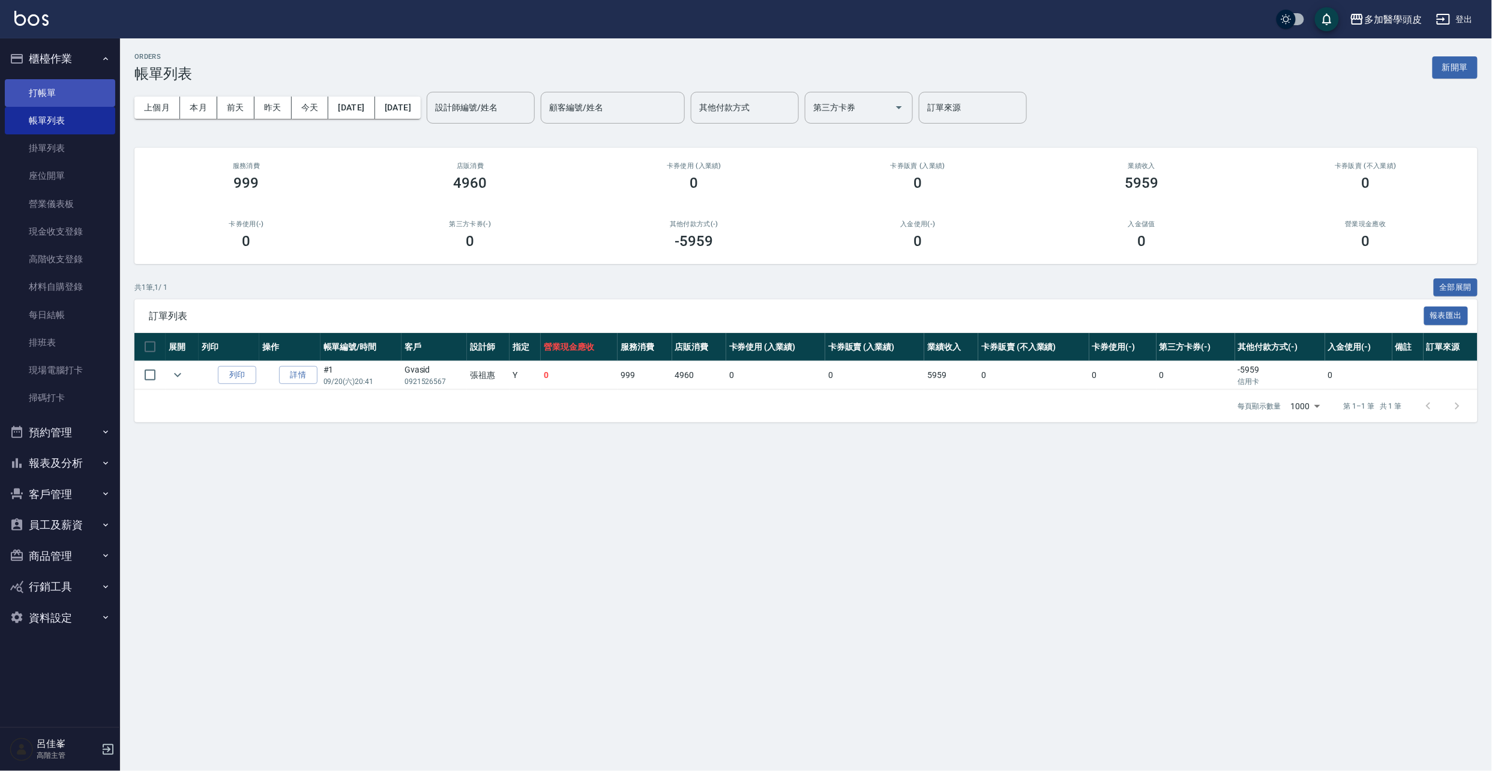
click at [43, 97] on link "打帳單" at bounding box center [60, 93] width 110 height 28
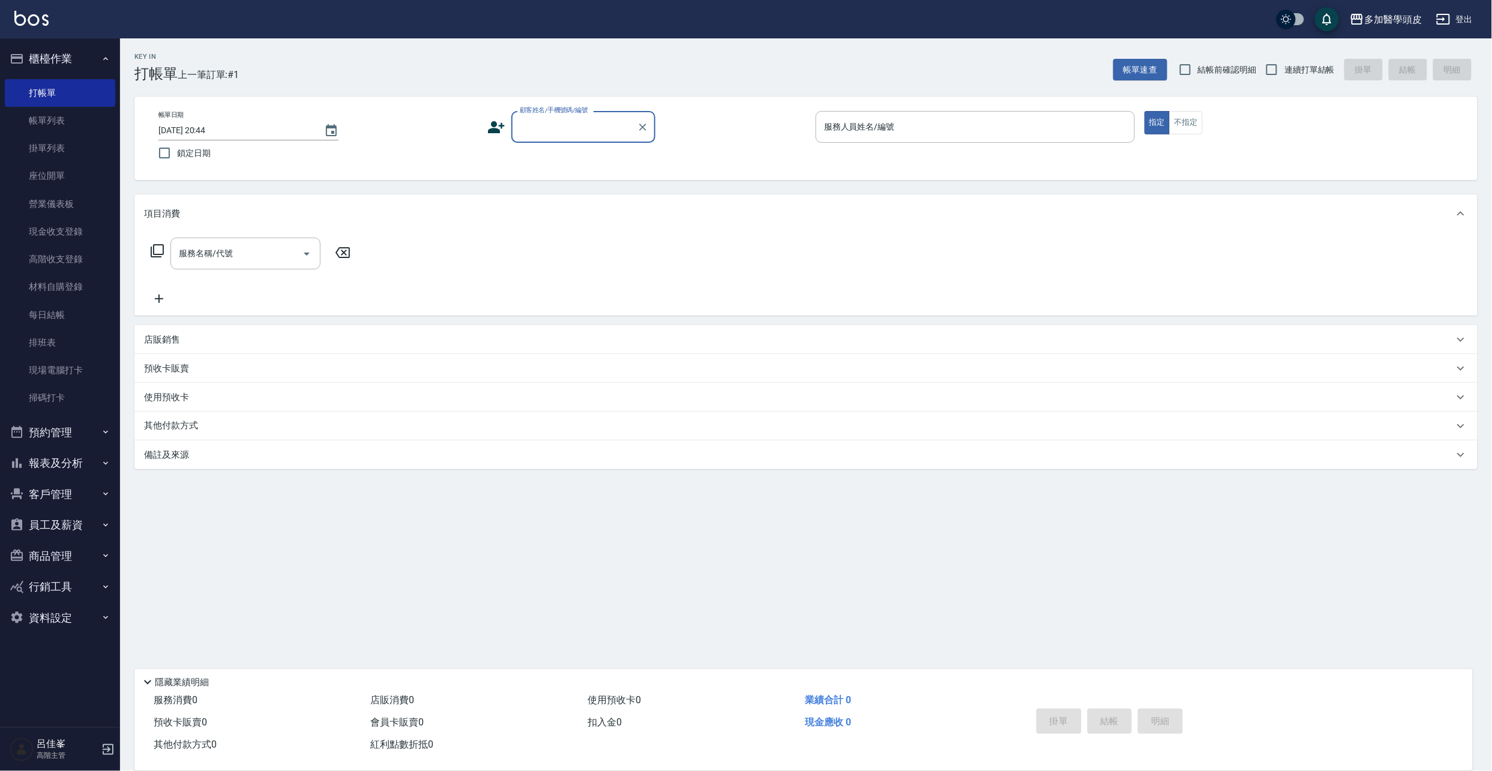
click at [569, 125] on input "顧客姓名/手機號碼/編號" at bounding box center [574, 126] width 115 height 21
type input "v"
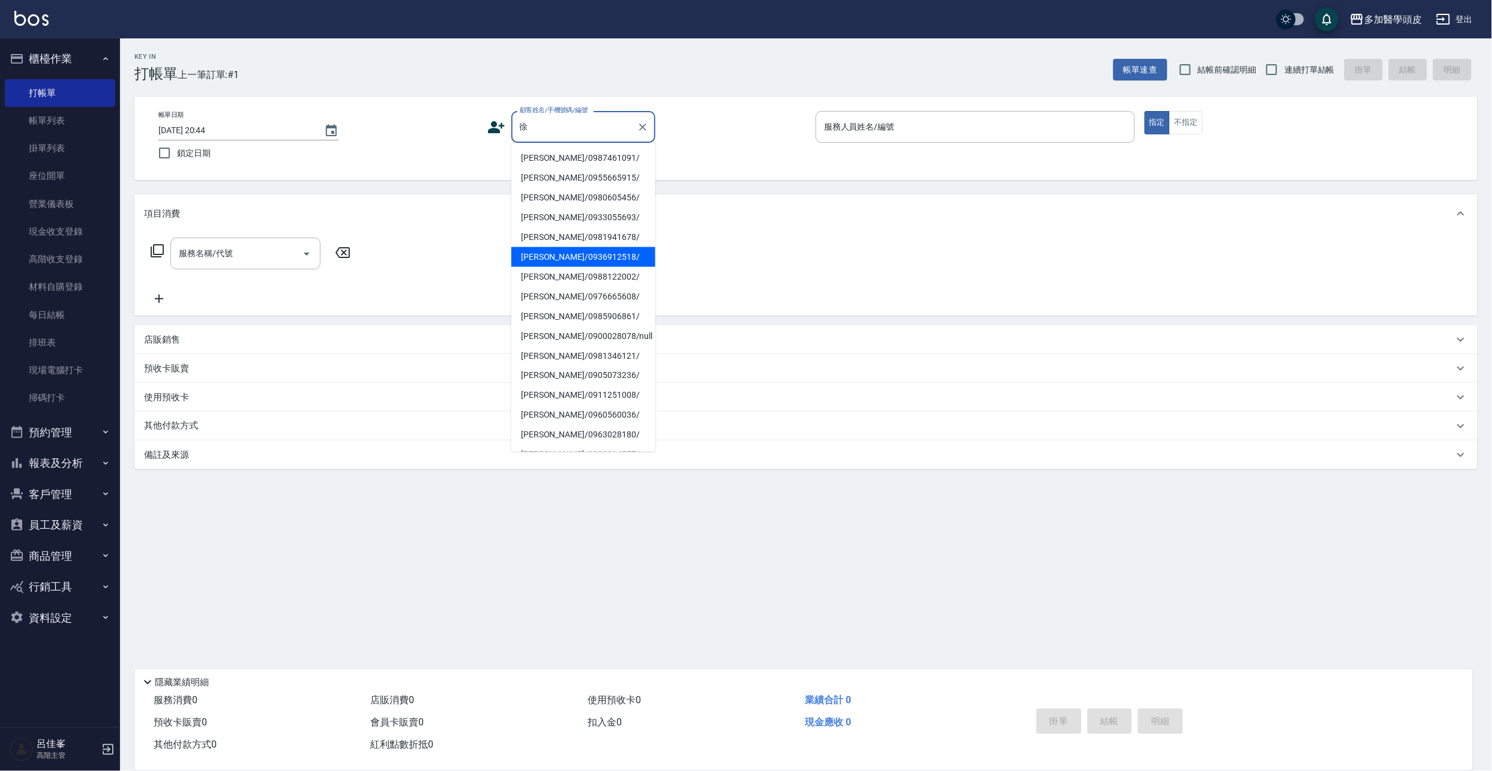
click at [553, 255] on li "[PERSON_NAME]/0936912518/" at bounding box center [583, 257] width 144 height 20
type input "[PERSON_NAME]/0936912518/"
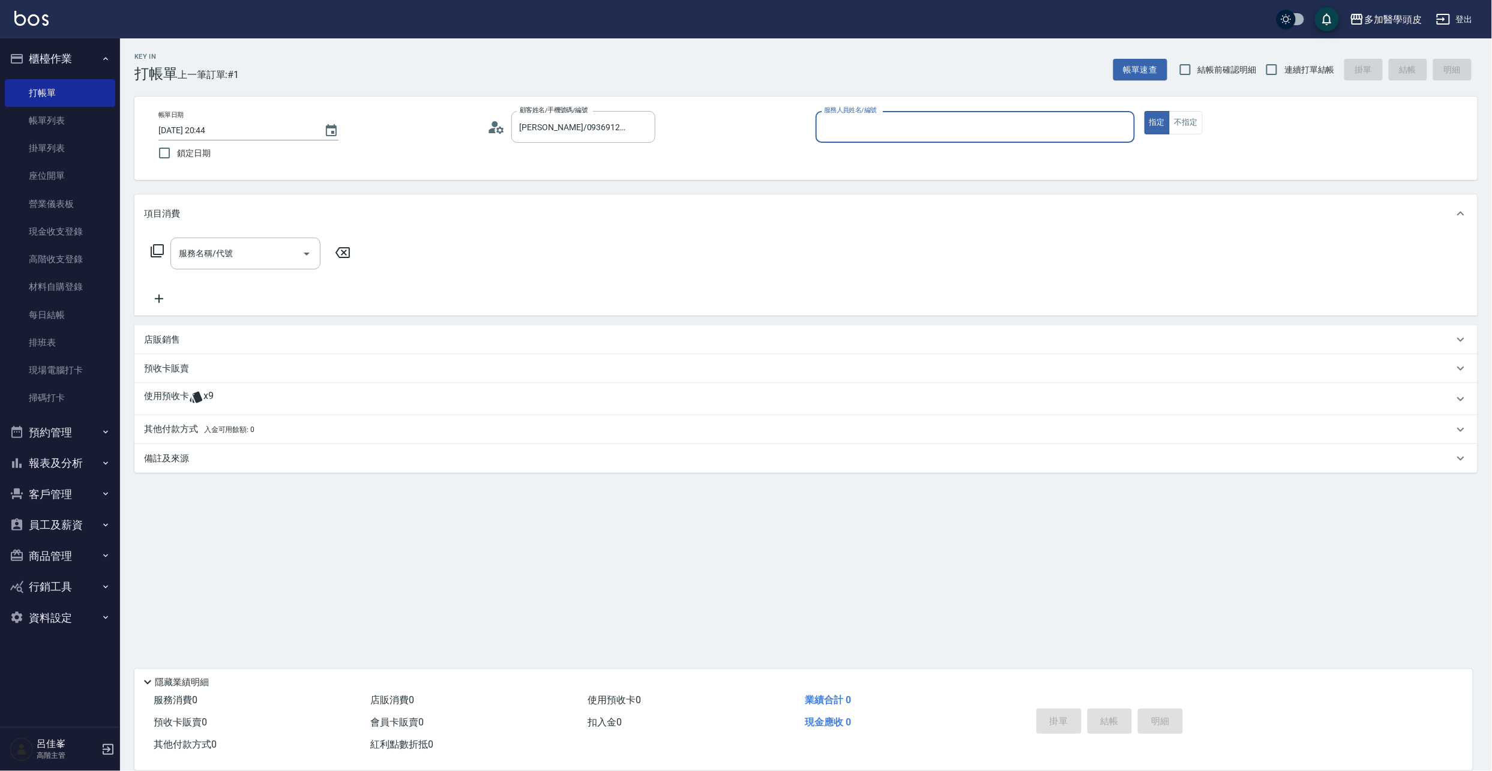
click at [849, 122] on input "服務人員姓名/編號" at bounding box center [975, 126] width 309 height 21
drag, startPoint x: 855, startPoint y: 176, endPoint x: 505, endPoint y: 276, distance: 363.5
click at [849, 179] on span "[PERSON_NAME](無代號)" at bounding box center [853, 178] width 56 height 13
type input "[PERSON_NAME](無代號)"
click at [217, 397] on div "使用預收卡 x9" at bounding box center [799, 399] width 1310 height 18
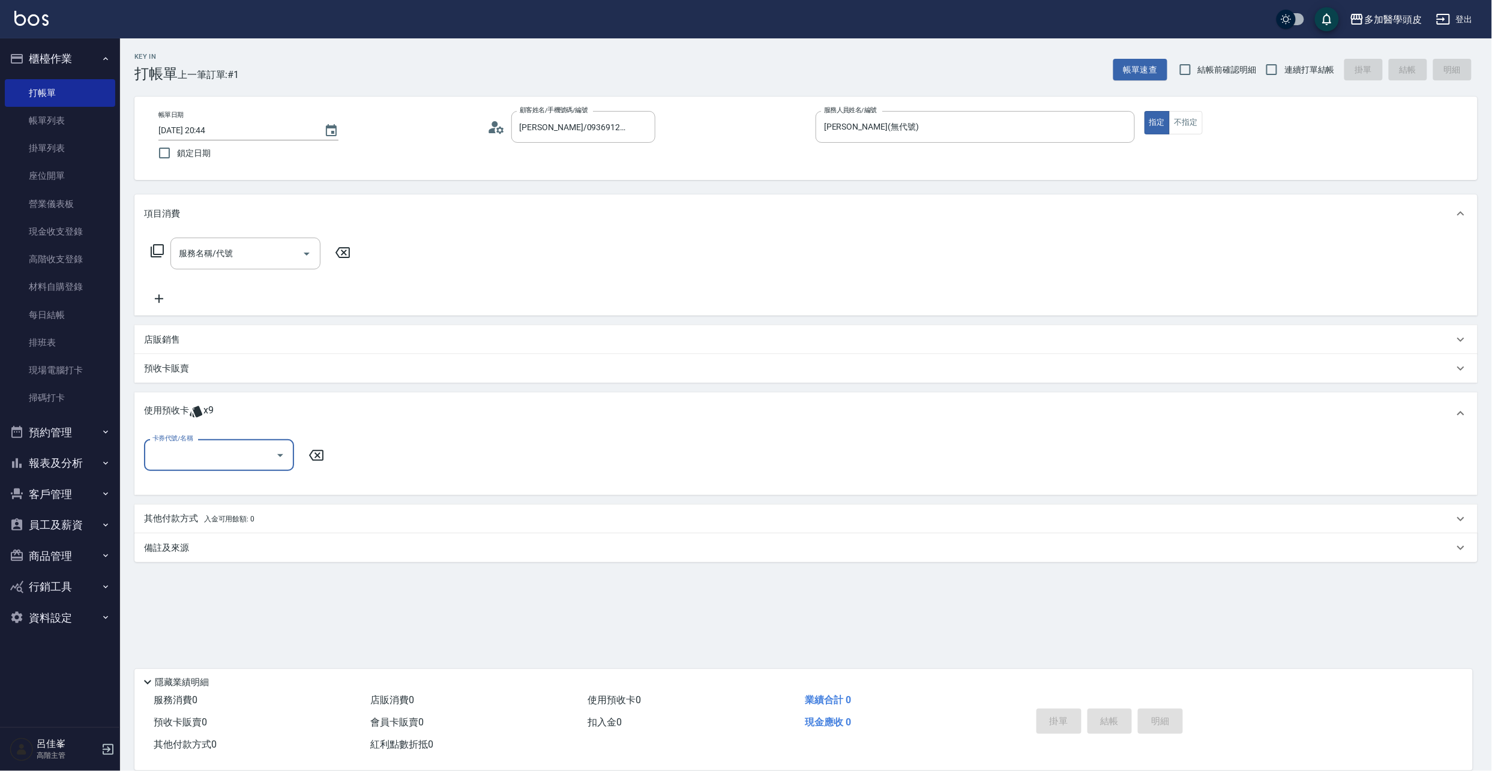
click at [281, 466] on div at bounding box center [280, 455] width 18 height 32
click at [275, 455] on icon "Open" at bounding box center [280, 455] width 14 height 14
click at [258, 488] on div "基礎頭皮12堂 剩餘9張" at bounding box center [219, 486] width 150 height 20
type input "基礎頭皮12[PERSON_NAME]"
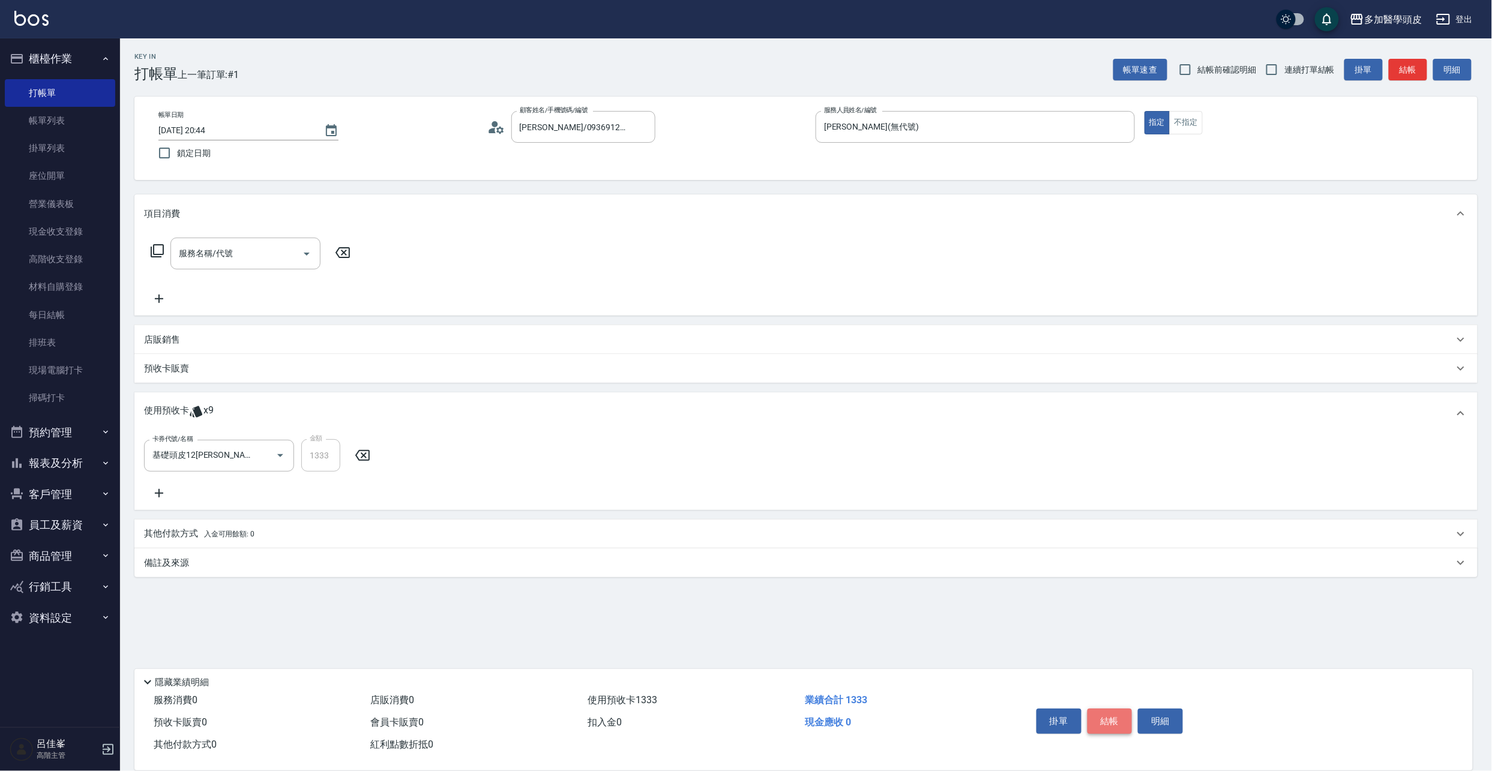
click at [1104, 719] on button "結帳" at bounding box center [1110, 721] width 45 height 25
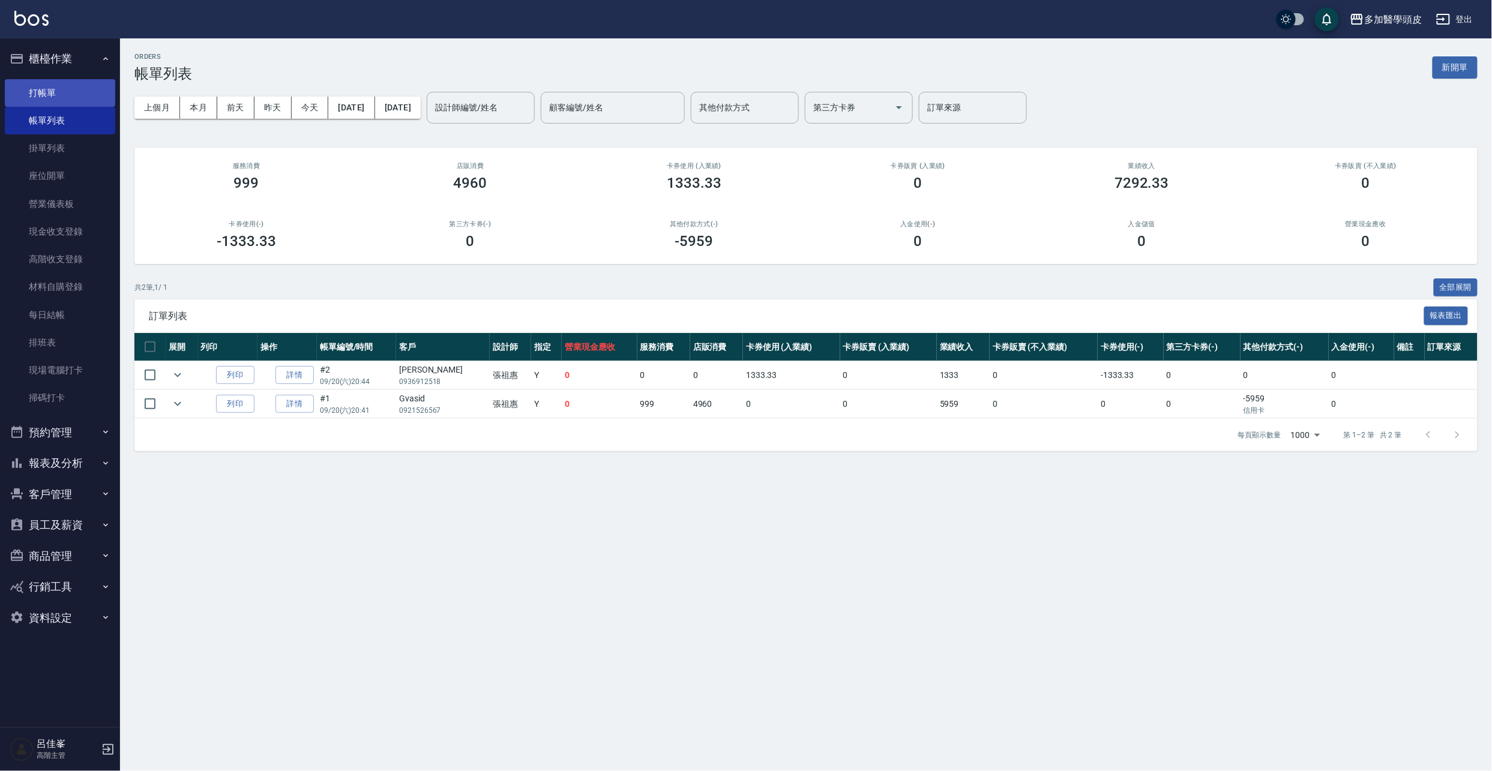
drag, startPoint x: 63, startPoint y: 88, endPoint x: 75, endPoint y: 95, distance: 14.0
click at [63, 88] on link "打帳單" at bounding box center [60, 93] width 110 height 28
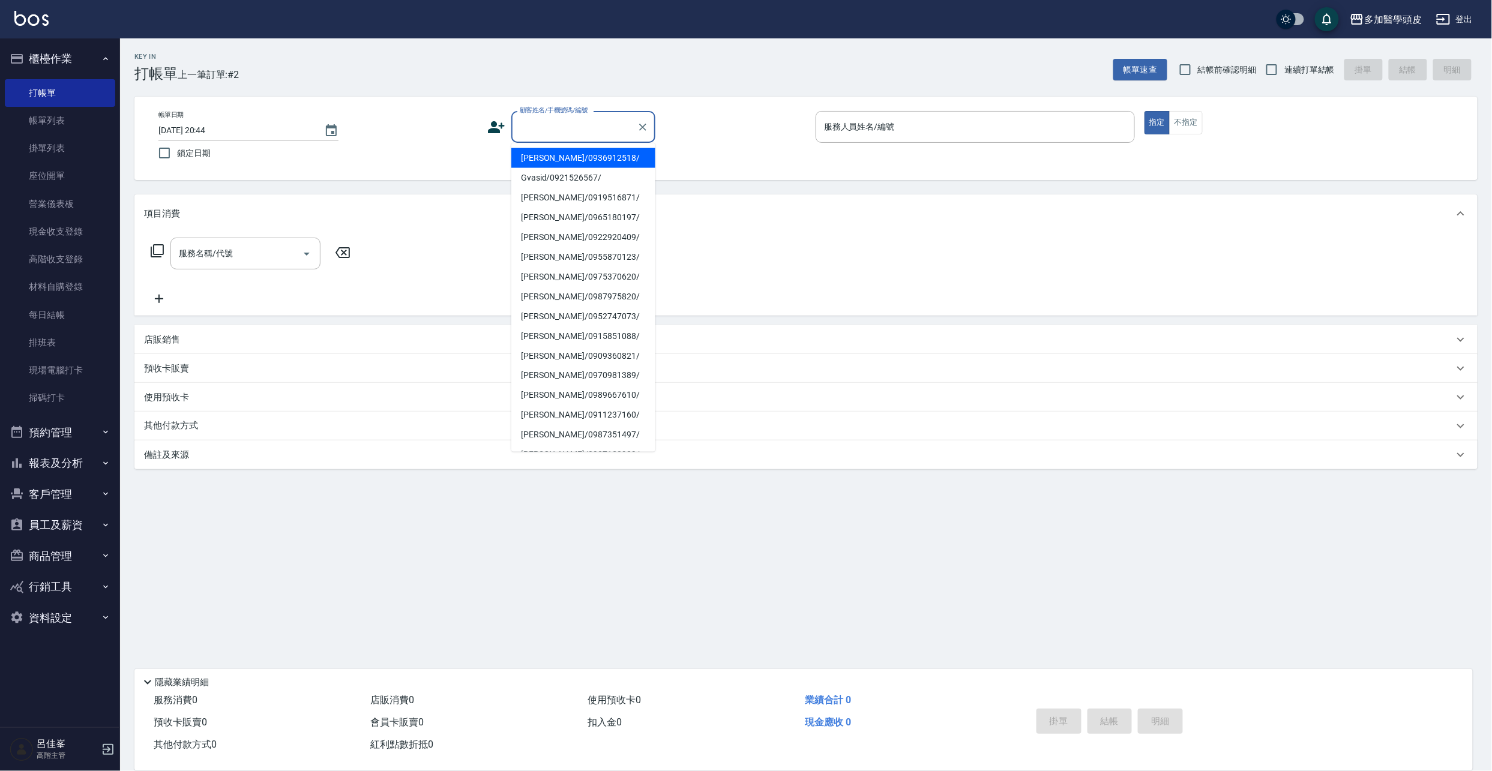
click at [534, 127] on input "顧客姓名/手機號碼/編號" at bounding box center [574, 126] width 115 height 21
click at [562, 200] on li "[PERSON_NAME]/0930509132/" at bounding box center [583, 198] width 144 height 20
type input "[PERSON_NAME]/0930509132/"
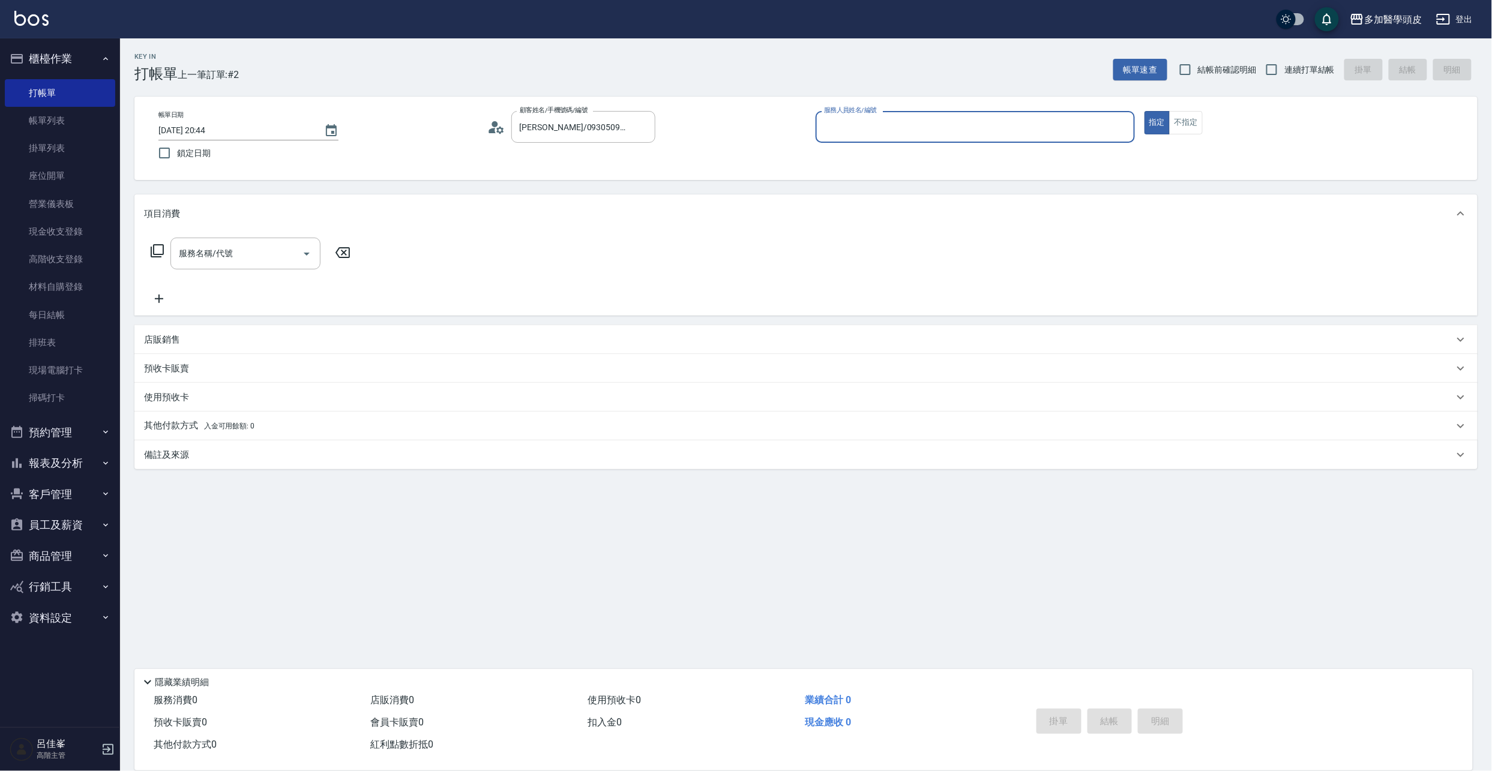
click at [855, 121] on input "服務人員姓名/編號" at bounding box center [975, 126] width 309 height 21
click at [846, 150] on div "[PERSON_NAME](無代號)" at bounding box center [975, 158] width 319 height 20
type input "[PERSON_NAME](無代號)"
click at [306, 253] on icon "Open" at bounding box center [307, 254] width 6 height 3
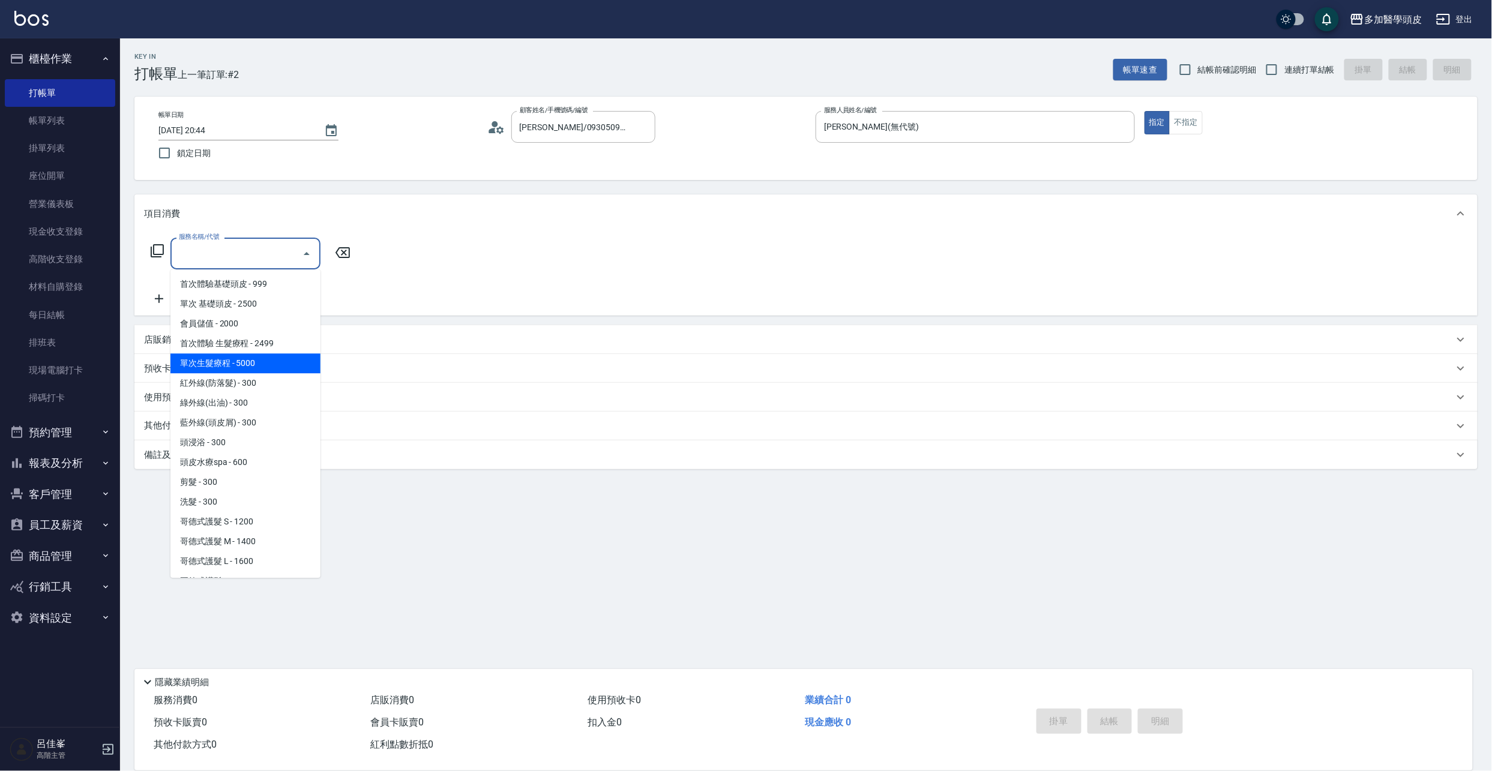
click at [282, 367] on span "單次生髮療程 - 5000" at bounding box center [245, 364] width 150 height 20
type input "單次生髮療程(B002)"
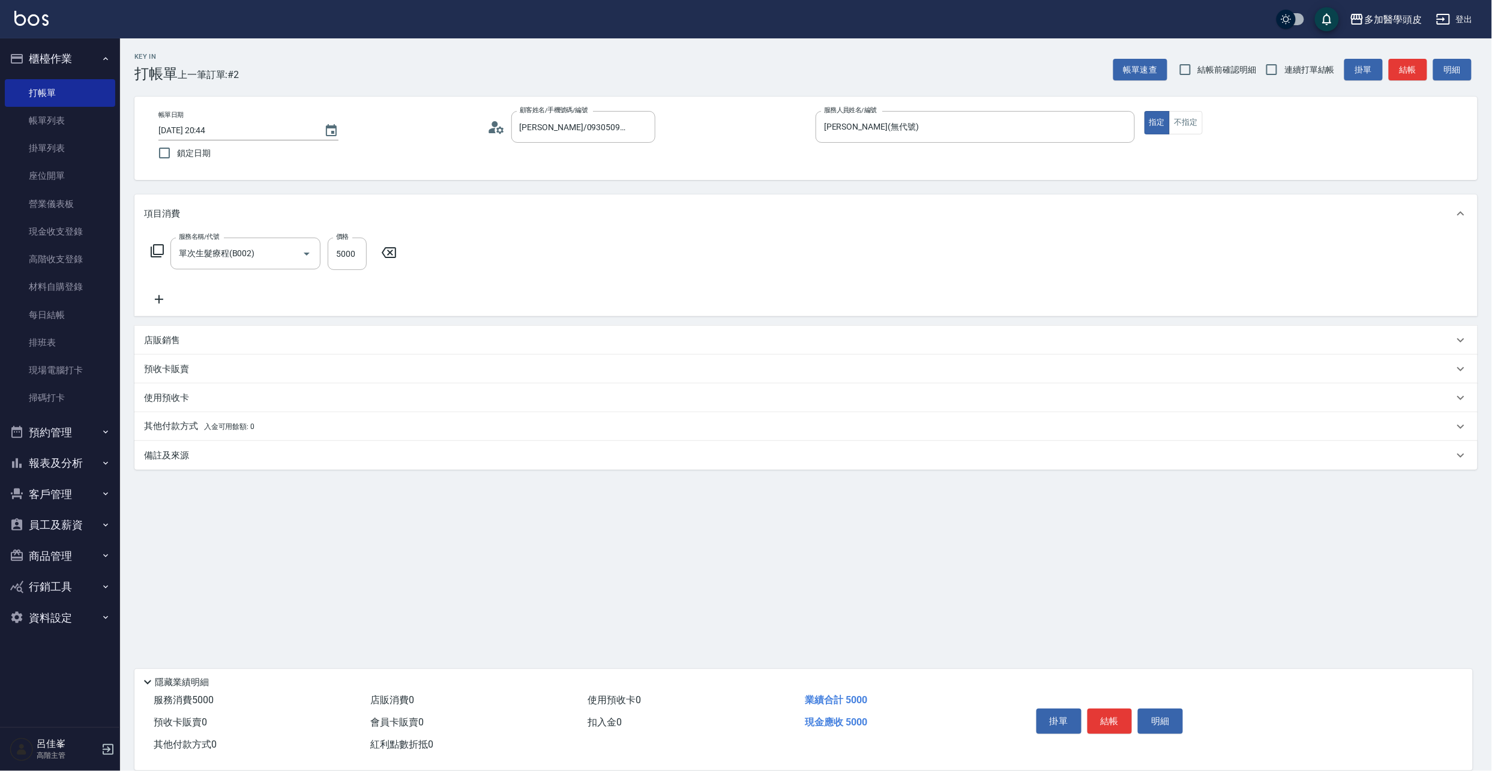
click at [180, 429] on p "其他付款方式 入金可用餘額: 0" at bounding box center [199, 426] width 110 height 13
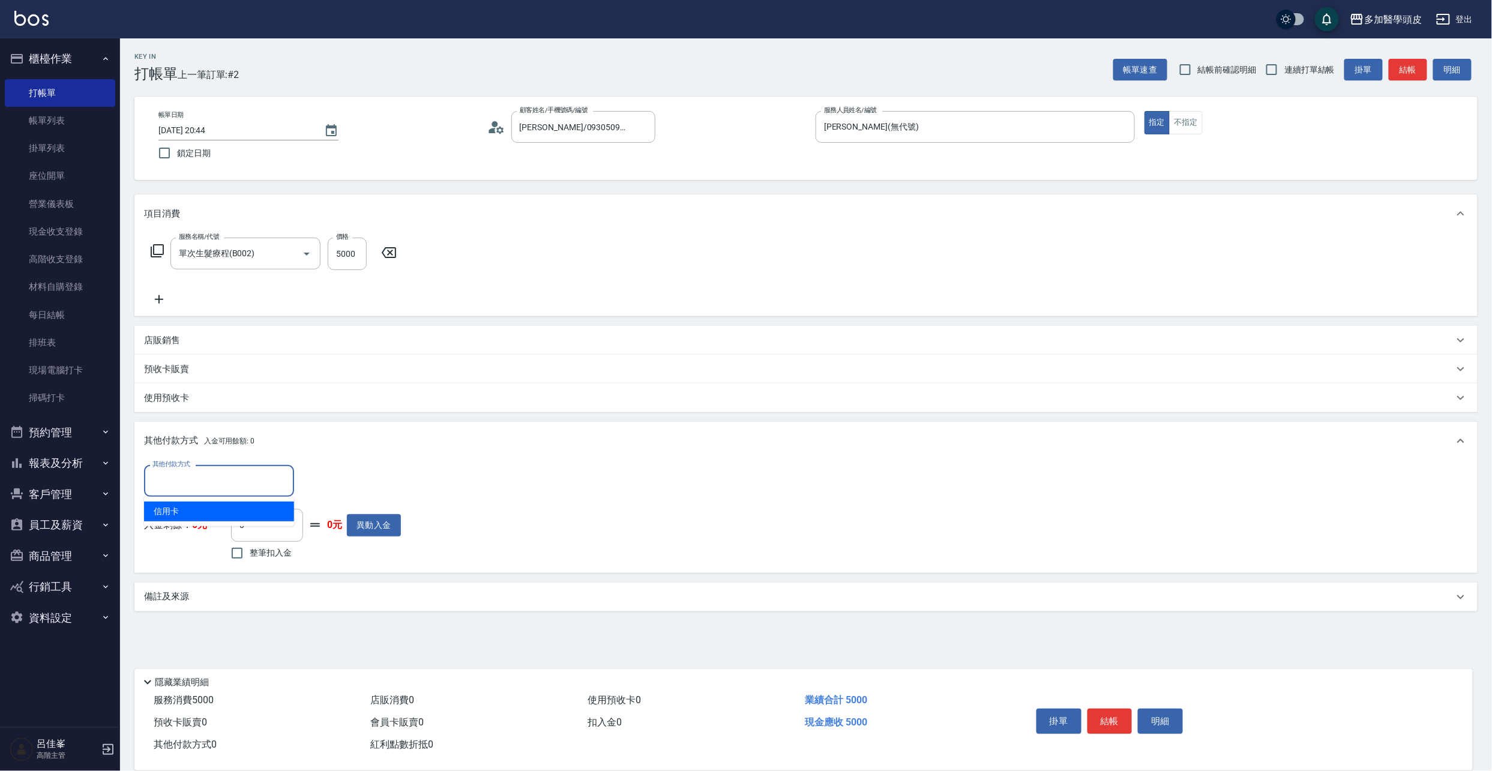
click at [277, 477] on input "其他付款方式" at bounding box center [218, 481] width 139 height 21
click at [237, 514] on span "信用卡" at bounding box center [219, 512] width 150 height 20
type input "信用卡"
click at [325, 483] on input "0" at bounding box center [346, 481] width 90 height 32
type input "5000"
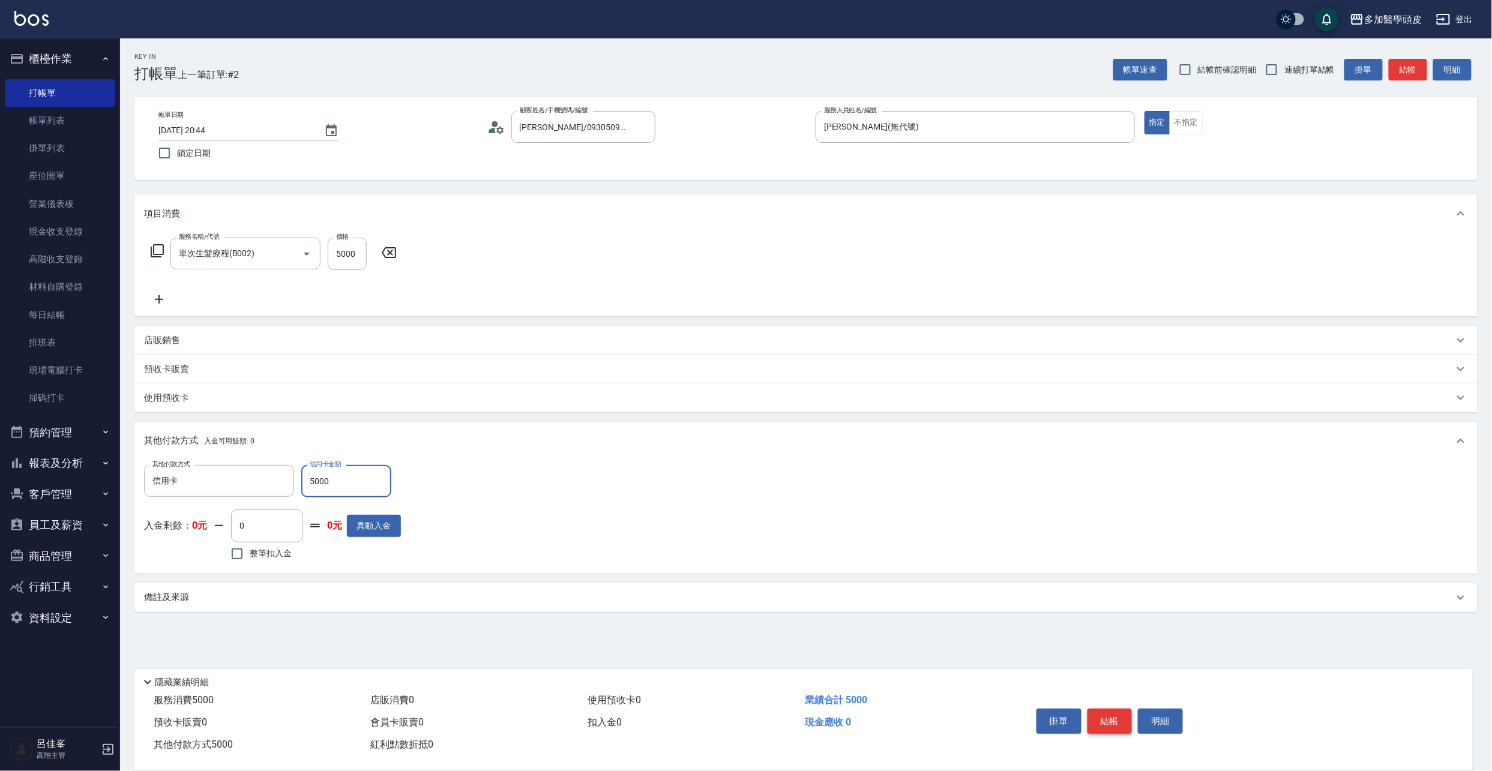
click at [1105, 723] on button "結帳" at bounding box center [1110, 721] width 45 height 25
